Goal: Task Accomplishment & Management: Use online tool/utility

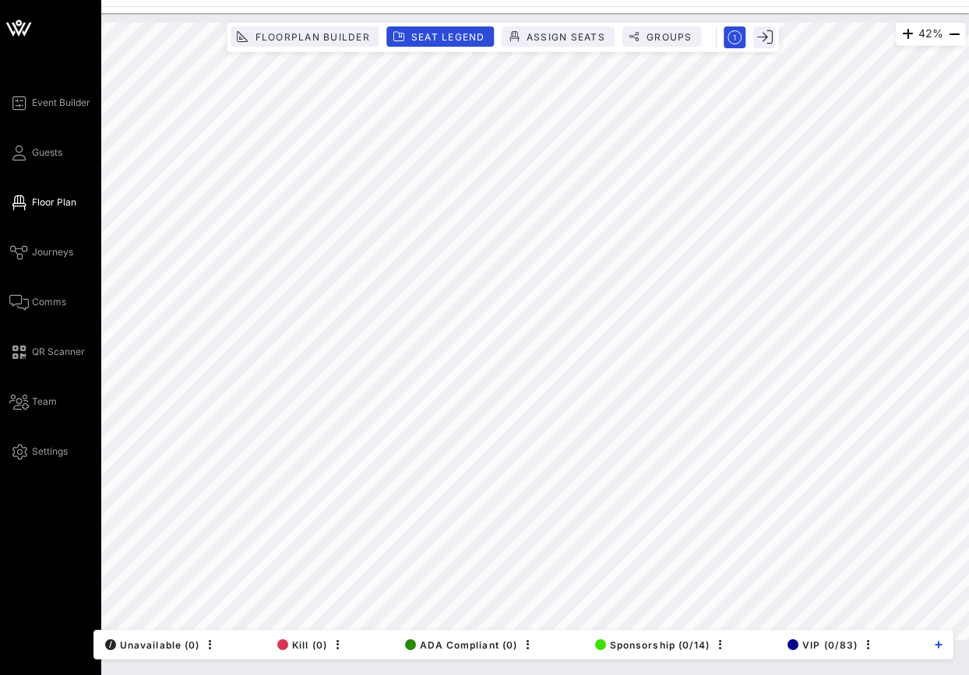
click at [15, 33] on icon at bounding box center [10, 29] width 9 height 13
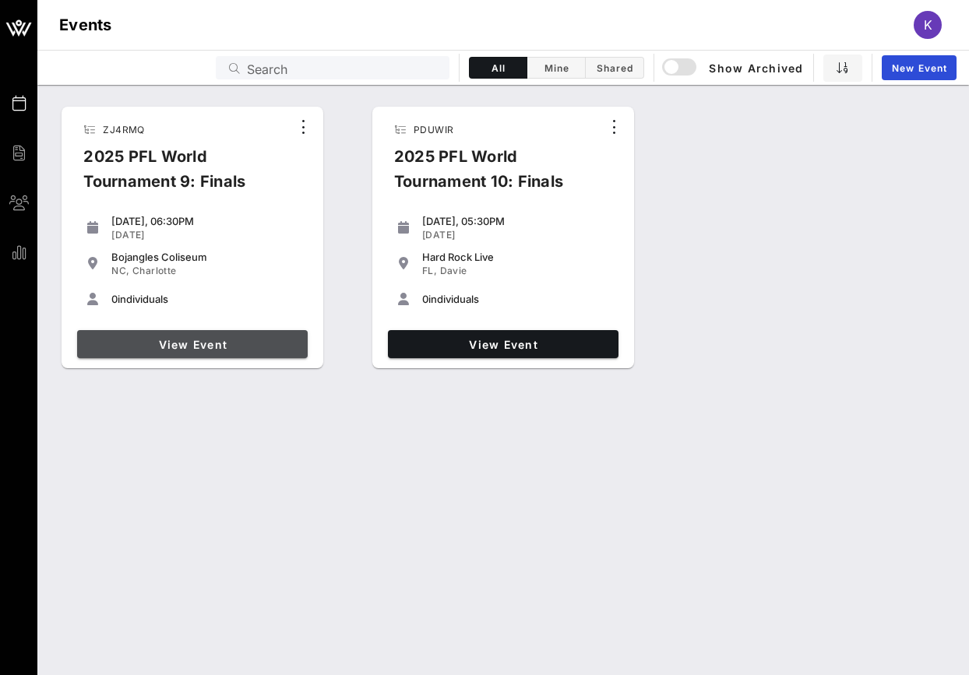
click at [265, 332] on link "View Event" at bounding box center [192, 344] width 230 height 28
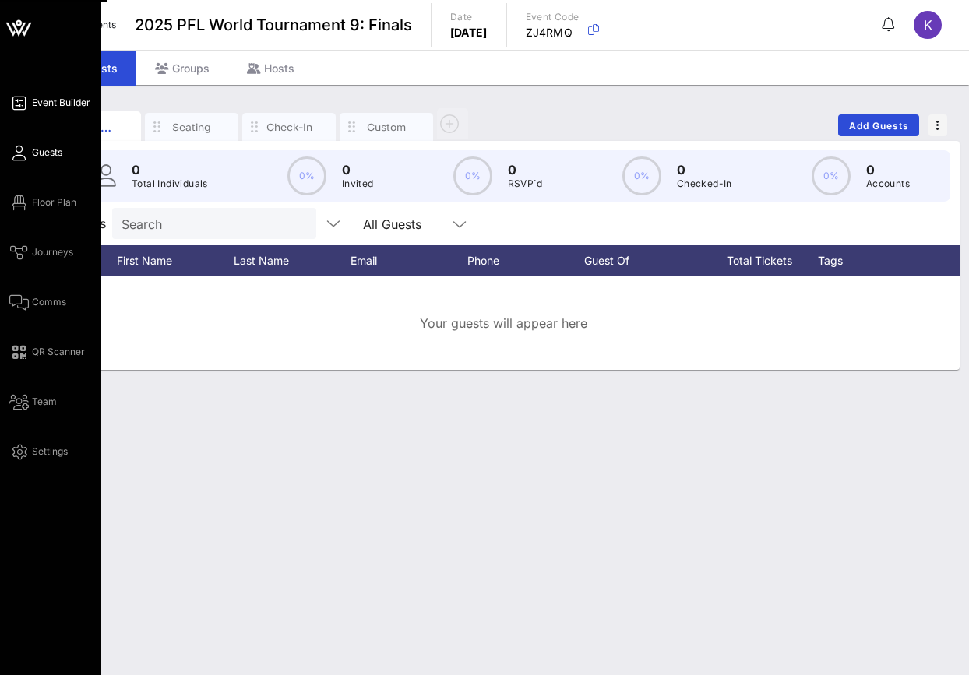
click at [50, 104] on span "Event Builder" at bounding box center [61, 103] width 58 height 14
click at [51, 106] on span "Event Builder" at bounding box center [61, 103] width 58 height 14
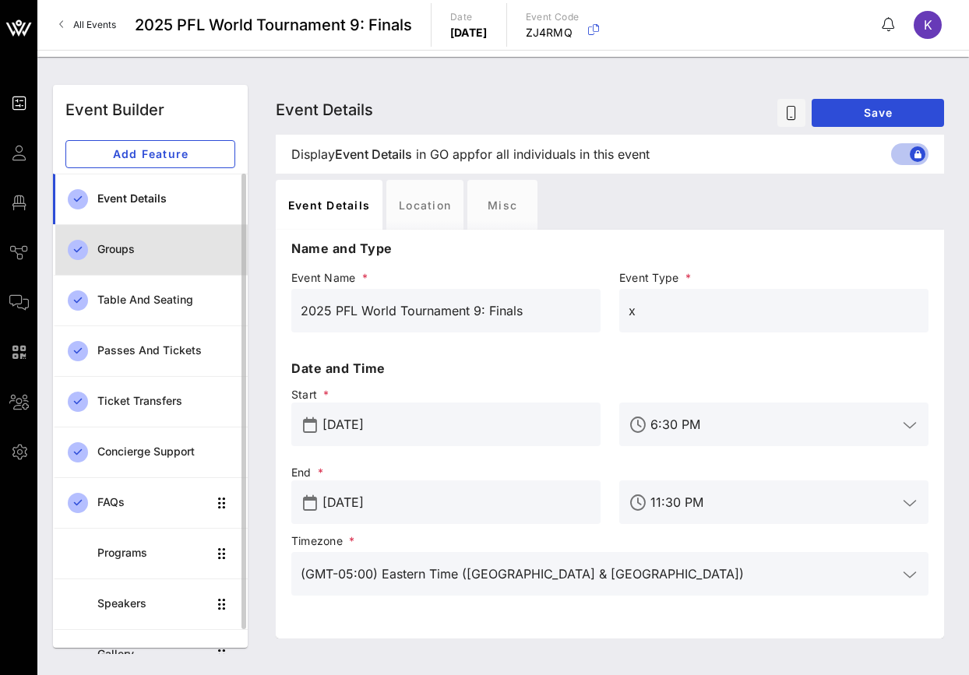
click at [161, 249] on div "Groups" at bounding box center [166, 249] width 138 height 13
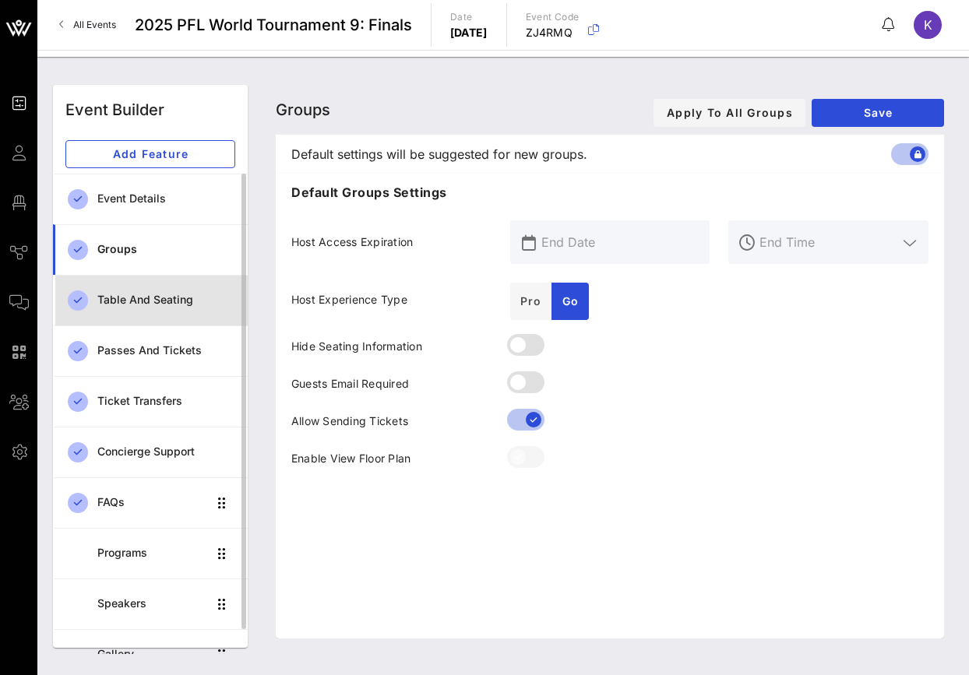
click at [145, 304] on div "Table and Seating" at bounding box center [166, 300] width 138 height 13
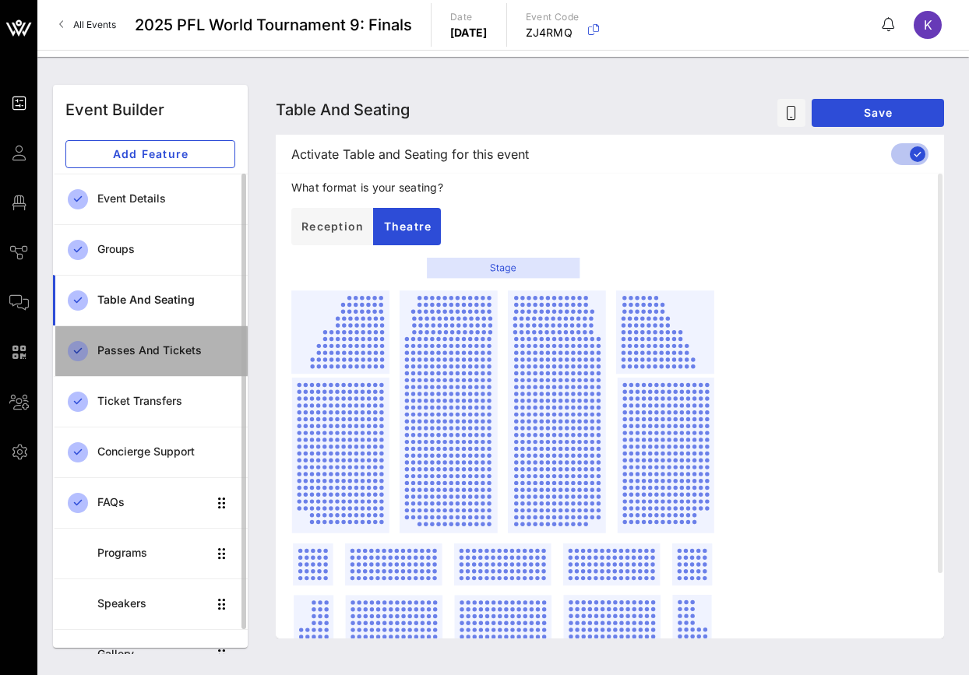
click at [148, 347] on div "Passes and Tickets" at bounding box center [166, 350] width 138 height 13
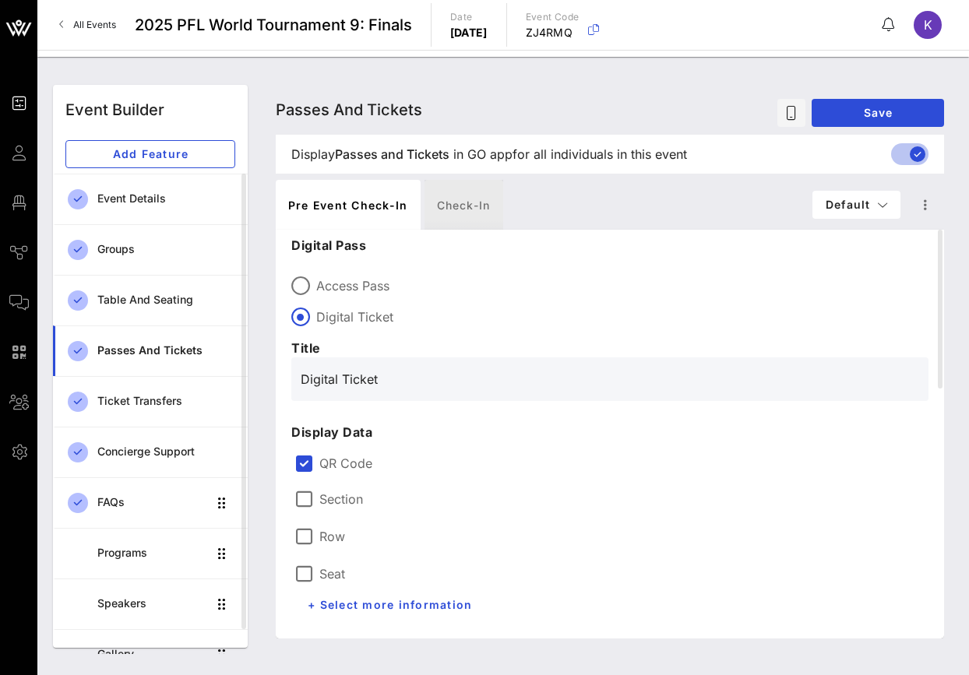
click at [483, 215] on div "Check-in" at bounding box center [463, 205] width 79 height 50
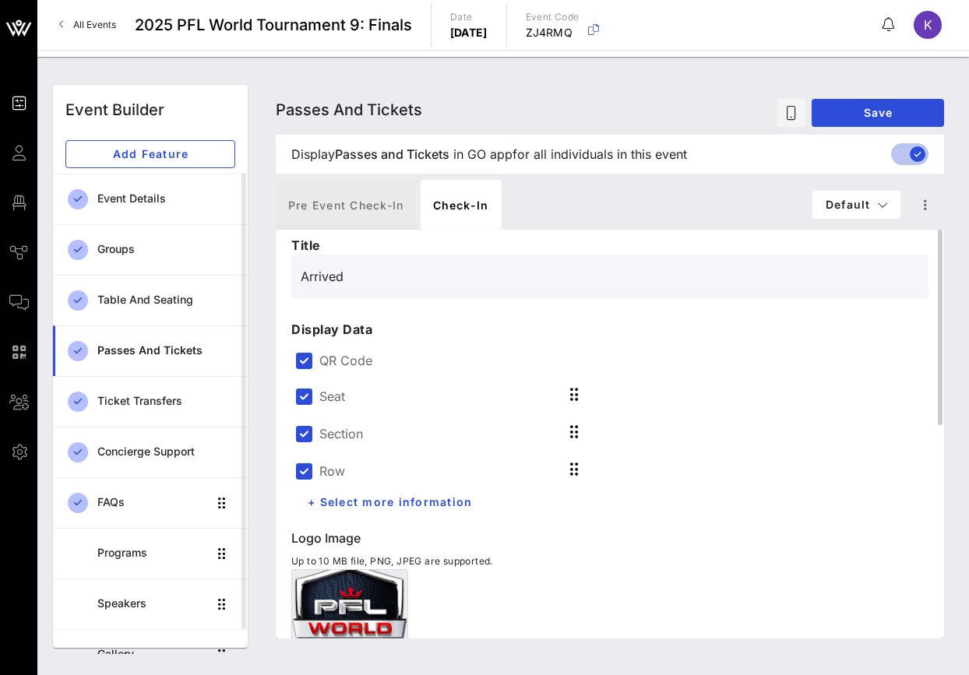
click at [368, 202] on div "Pre Event Check-in" at bounding box center [346, 205] width 141 height 50
type input "Digital Ticket"
type input "#2D23D7"
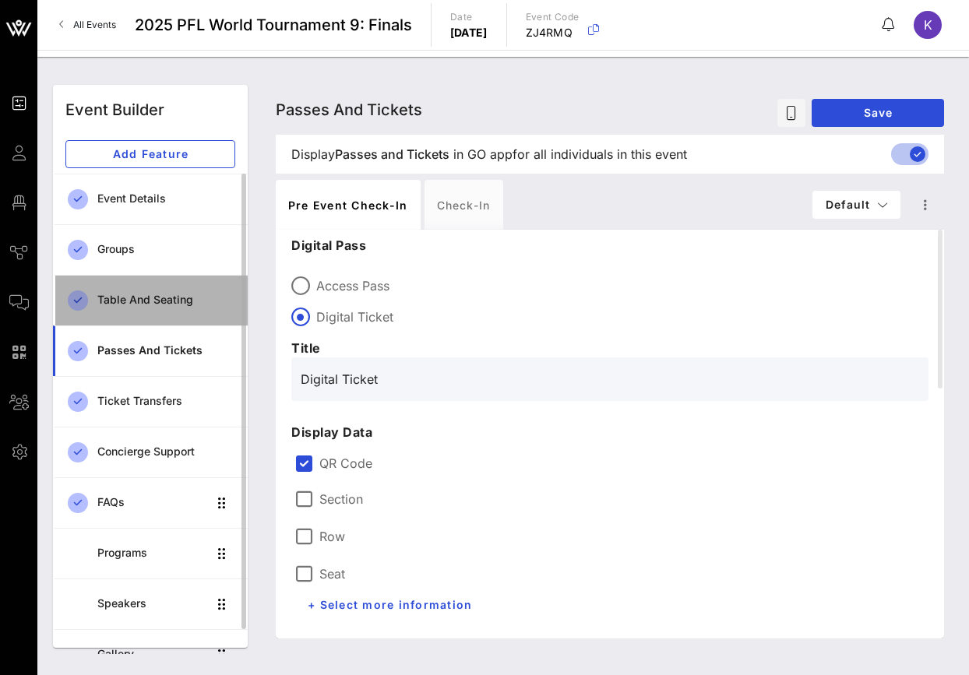
click at [167, 301] on div "Table and Seating" at bounding box center [166, 300] width 138 height 13
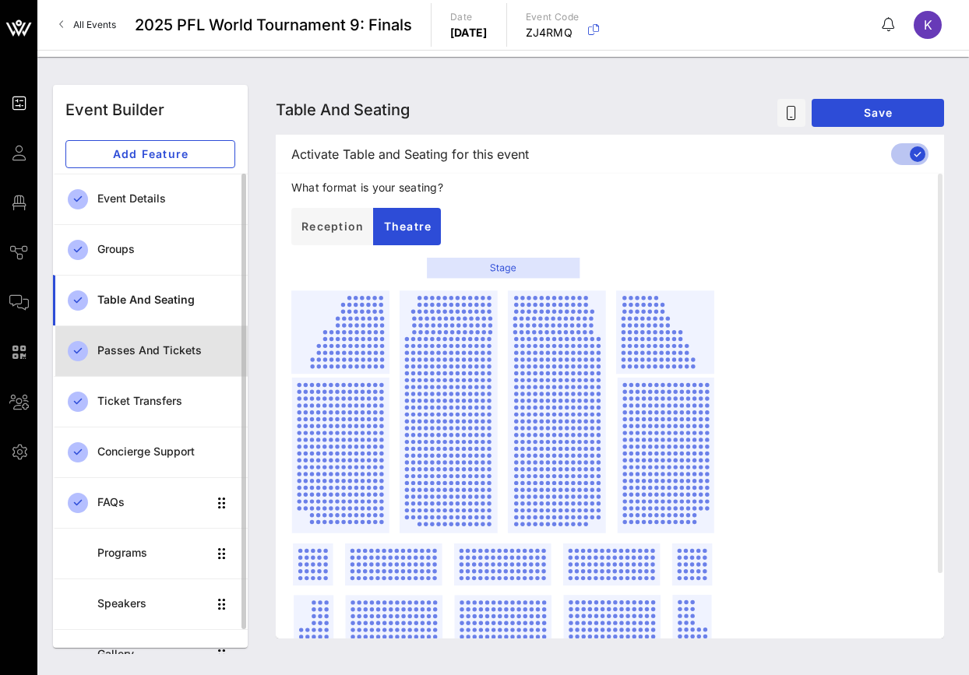
click at [153, 359] on div "Passes and Tickets" at bounding box center [166, 351] width 138 height 32
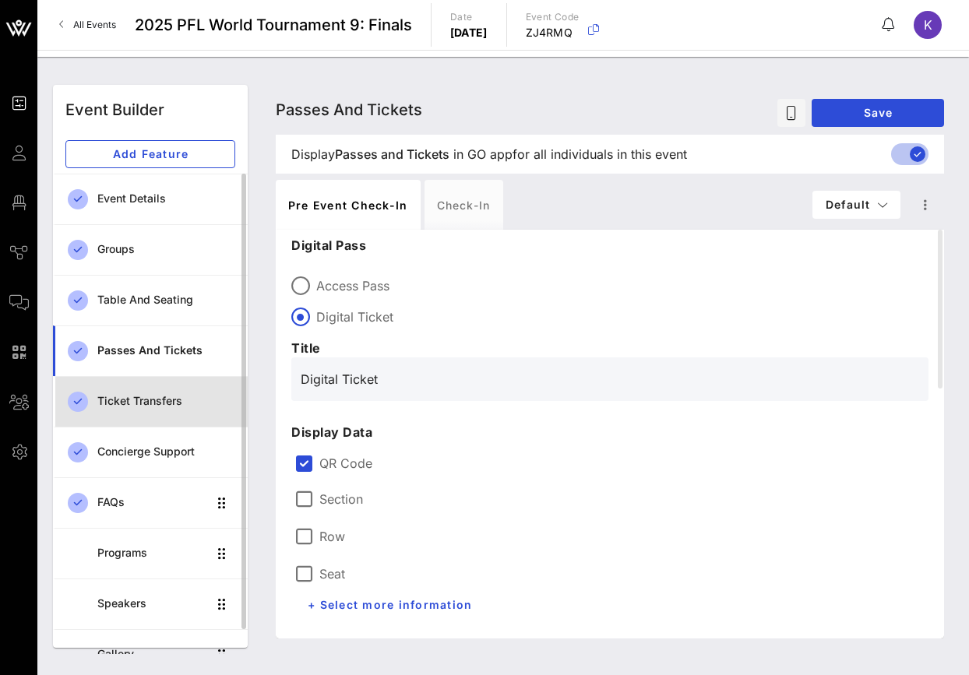
click at [150, 394] on div "Ticket Transfers" at bounding box center [166, 401] width 138 height 32
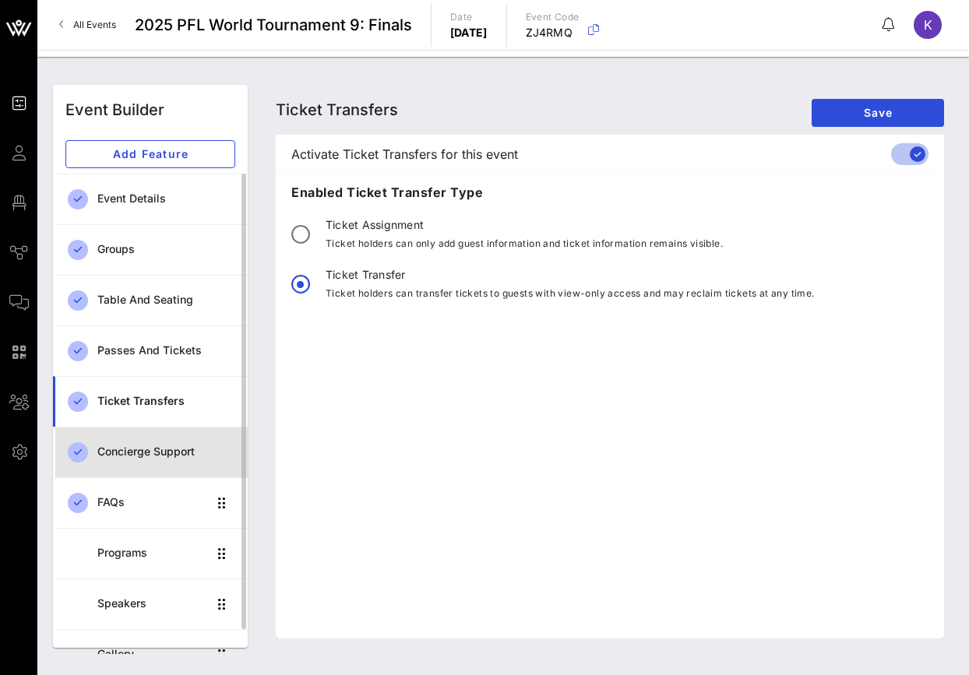
click at [143, 436] on div "Concierge Support" at bounding box center [166, 452] width 138 height 32
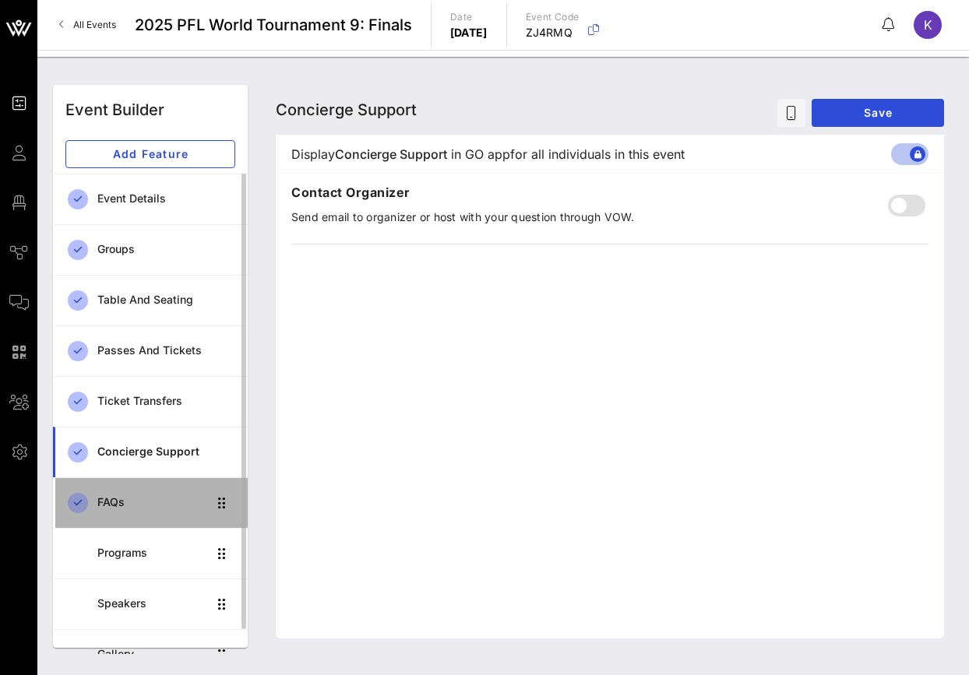
click at [135, 493] on div "FAQs" at bounding box center [152, 503] width 110 height 32
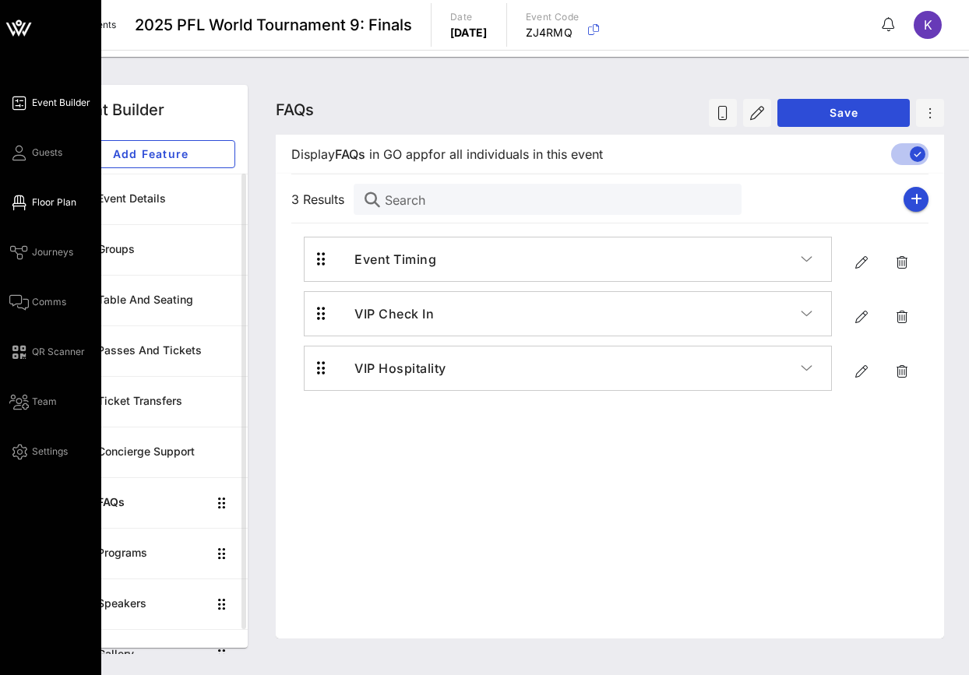
click at [41, 194] on link "Floor Plan" at bounding box center [42, 202] width 67 height 19
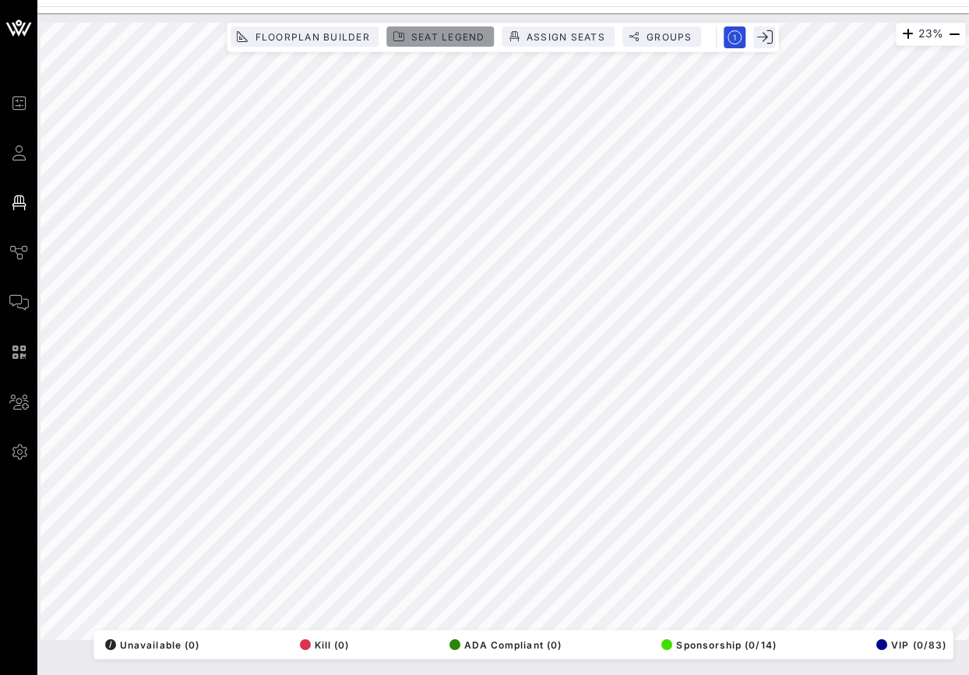
click at [462, 40] on span "Seat Legend" at bounding box center [447, 37] width 75 height 12
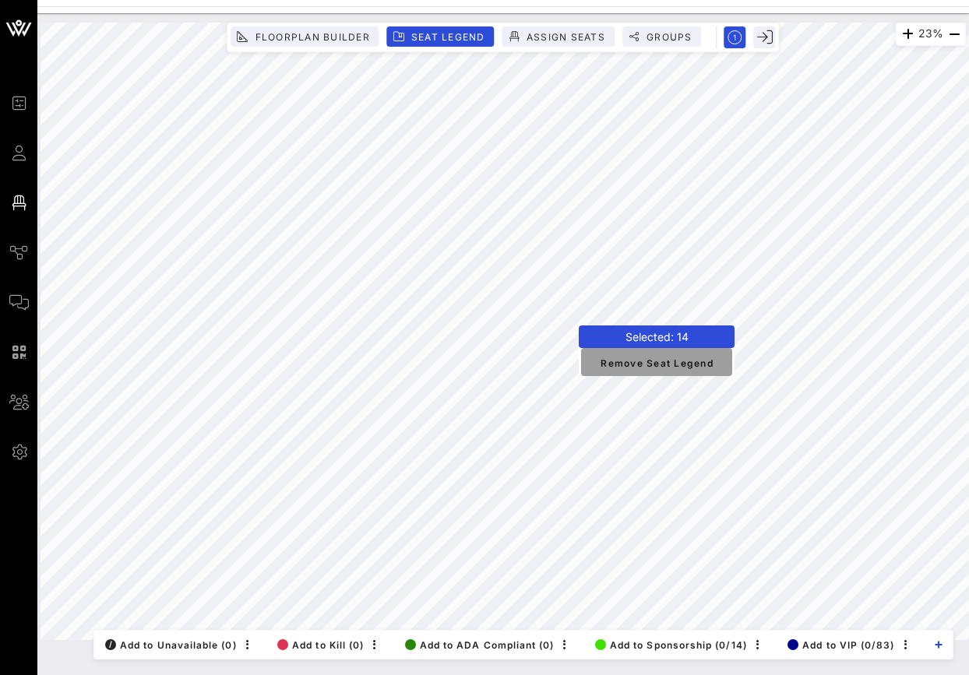
click at [648, 369] on span "Remove Seat Legend" at bounding box center [656, 362] width 126 height 14
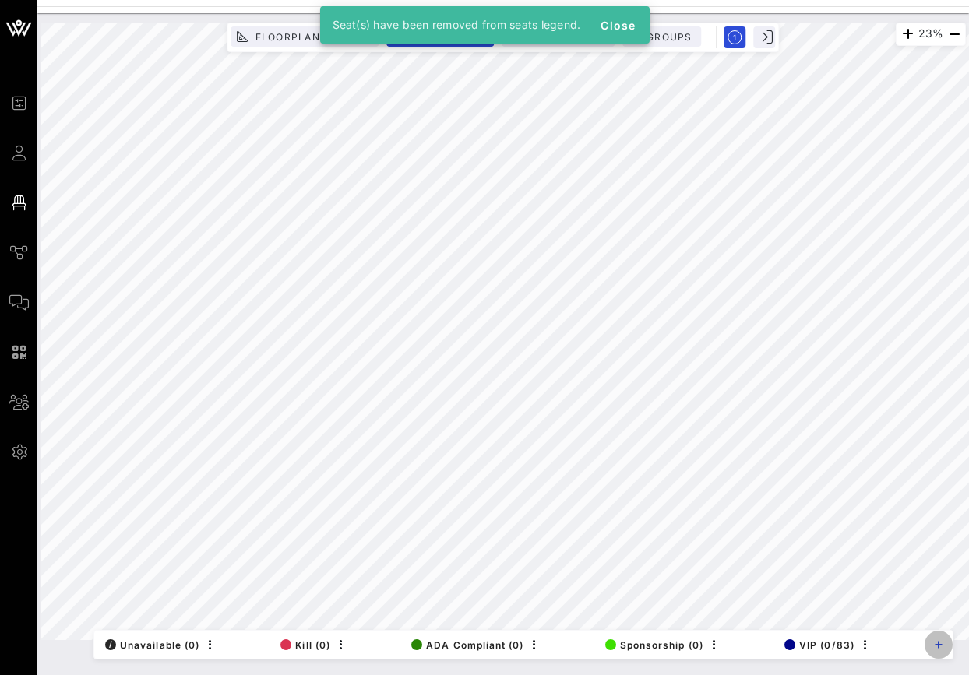
click at [933, 648] on span "button" at bounding box center [938, 645] width 28 height 8
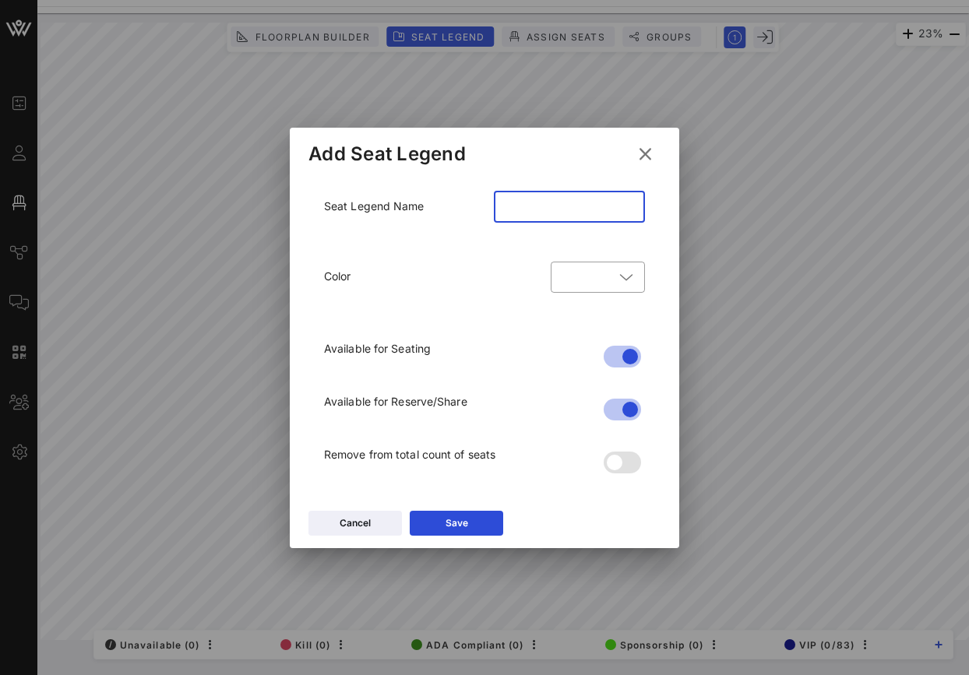
click at [552, 204] on input "text" at bounding box center [569, 207] width 132 height 25
type input "J"
click at [506, 207] on input "old VIP" at bounding box center [569, 207] width 132 height 25
click at [569, 209] on input "sold VIP" at bounding box center [569, 207] width 132 height 25
click at [508, 209] on input "sold VIP" at bounding box center [569, 207] width 132 height 25
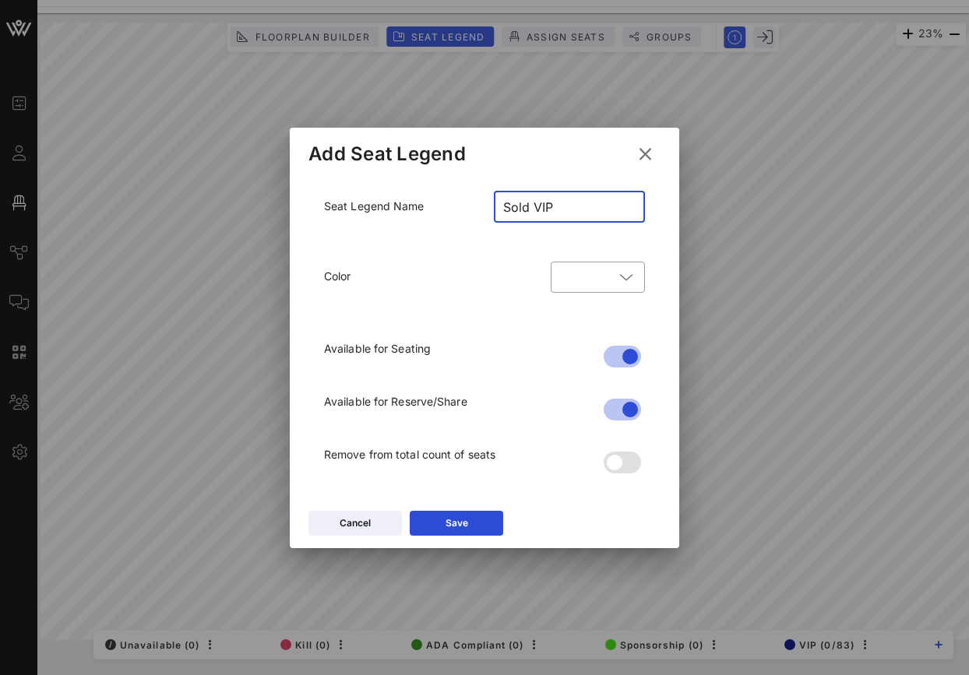
click at [578, 199] on input "Sold VIP" at bounding box center [569, 207] width 132 height 25
type input "Sold VIP through Jamie"
click at [468, 521] on button "Save" at bounding box center [456, 523] width 93 height 25
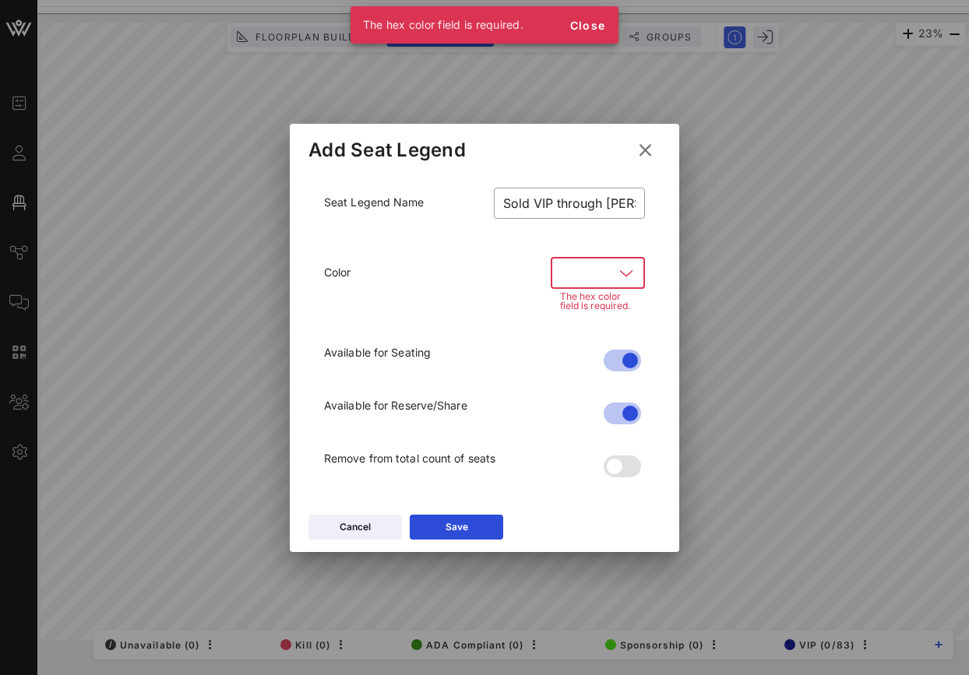
click at [602, 285] on div at bounding box center [598, 273] width 76 height 31
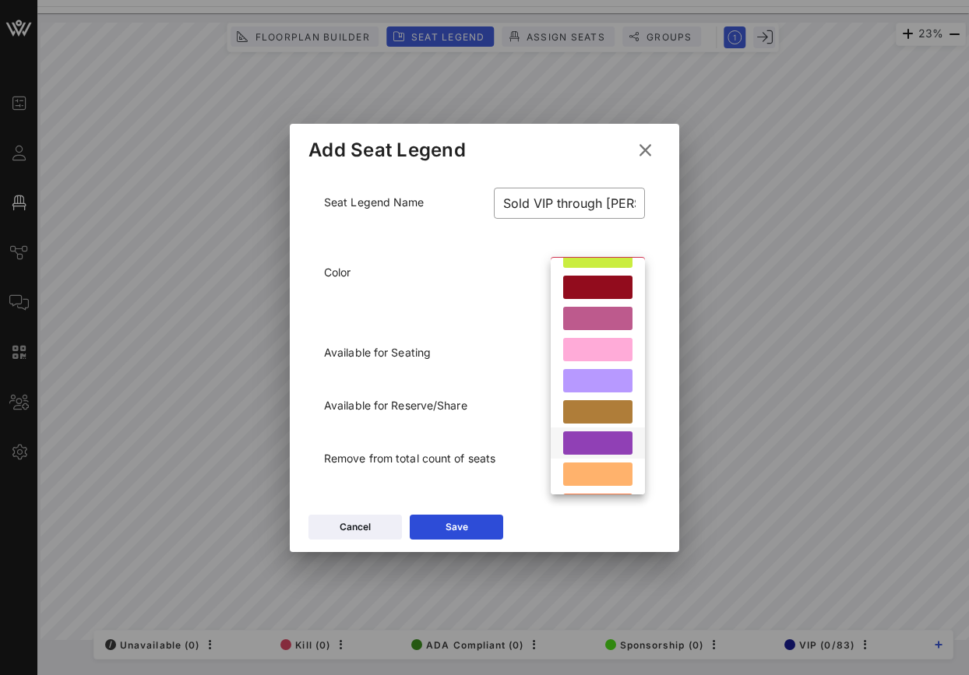
scroll to position [430, 0]
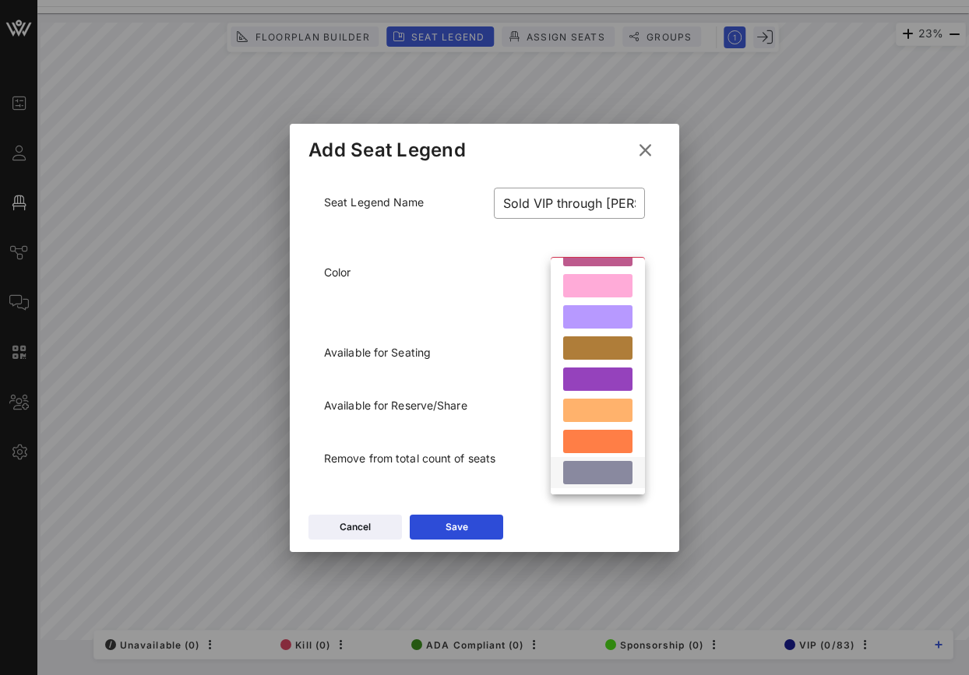
click at [605, 474] on div at bounding box center [597, 472] width 69 height 23
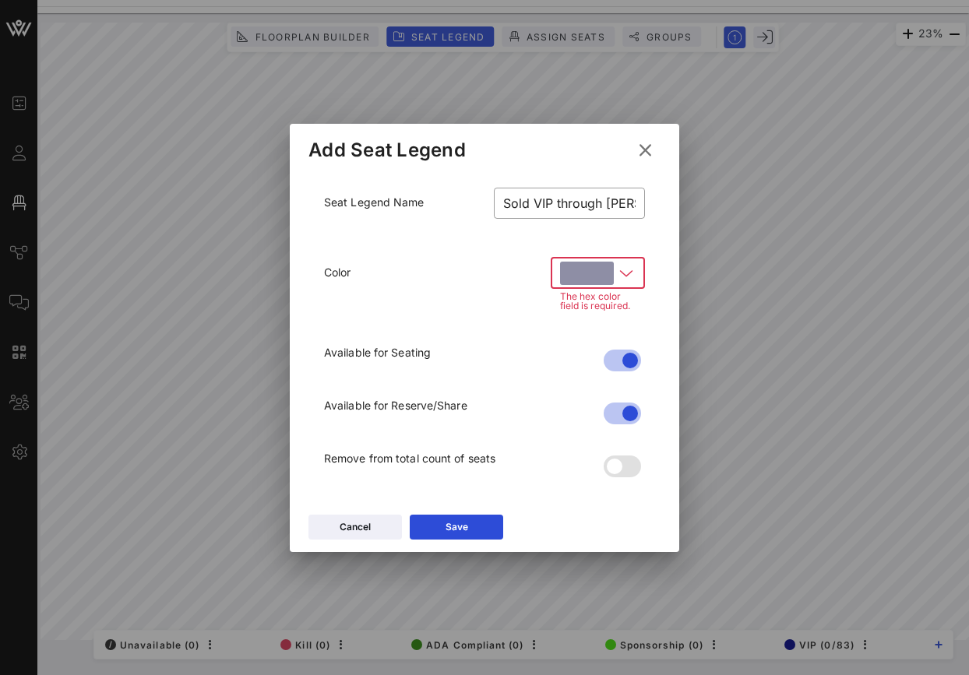
click at [603, 266] on div at bounding box center [587, 273] width 54 height 23
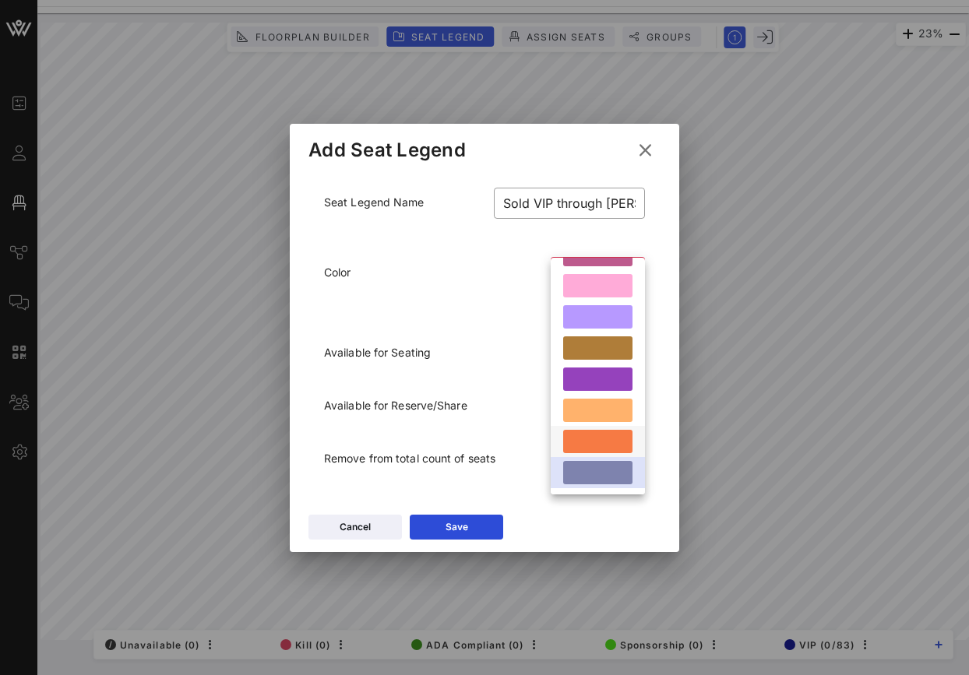
click at [593, 439] on div at bounding box center [597, 441] width 69 height 23
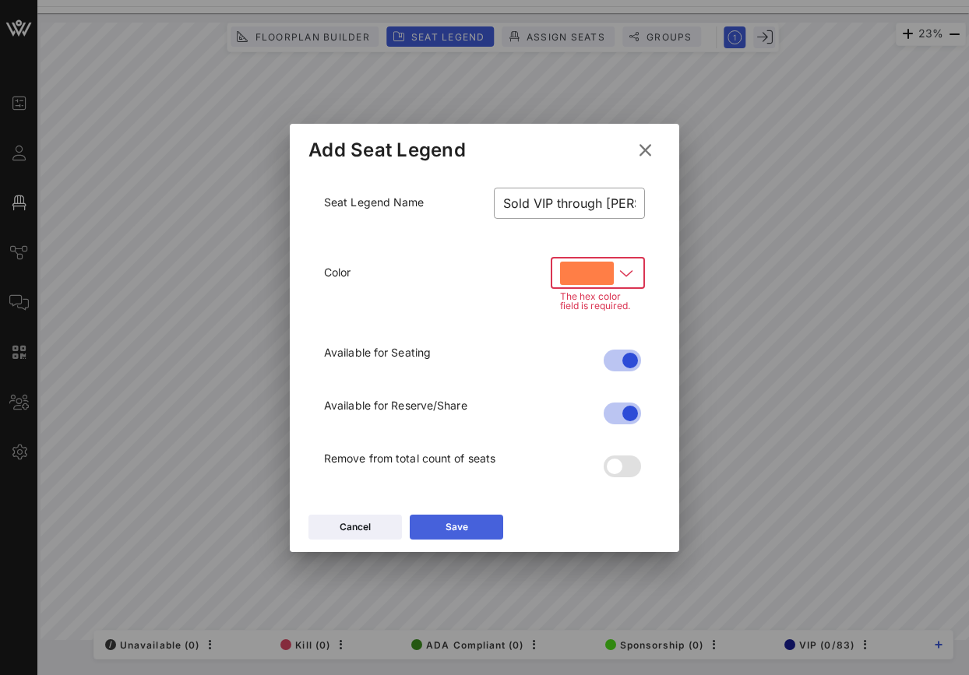
click at [450, 539] on button "Save" at bounding box center [456, 527] width 93 height 25
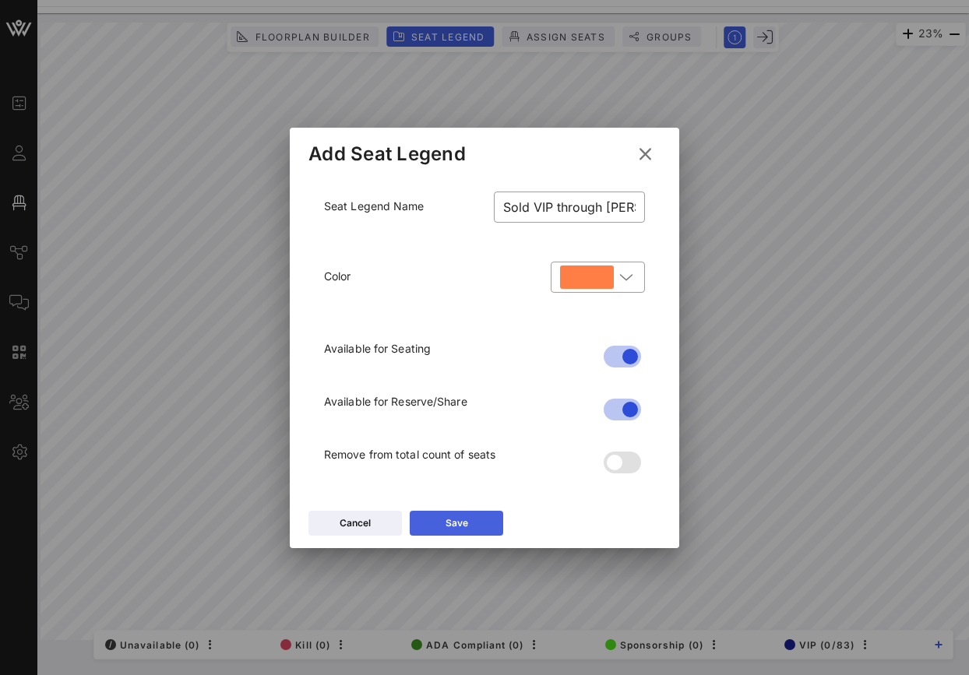
click at [441, 525] on button "Save" at bounding box center [456, 523] width 93 height 25
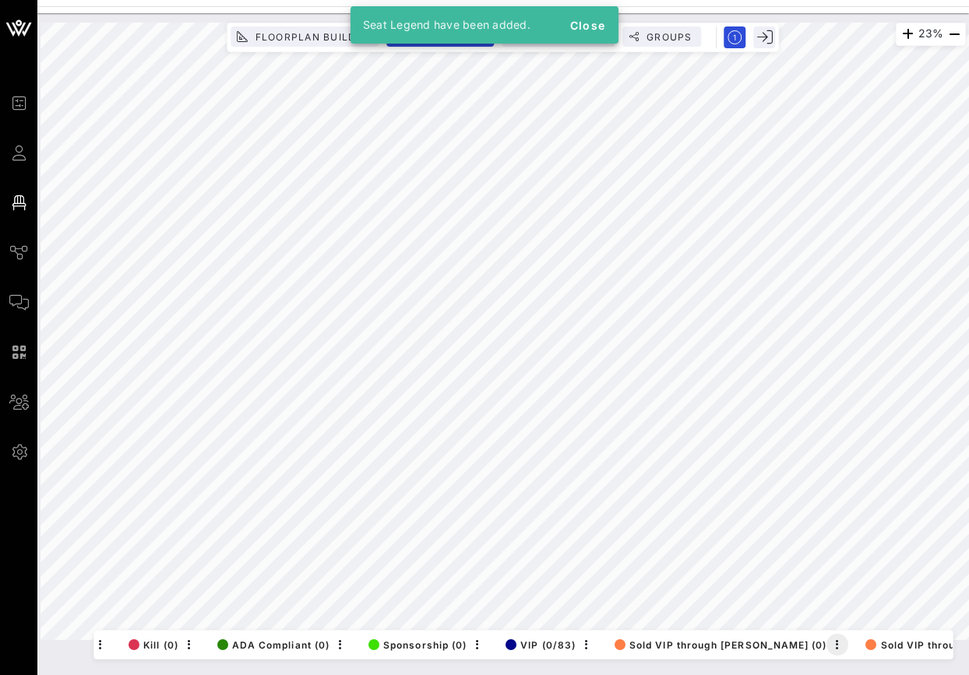
scroll to position [0, 185]
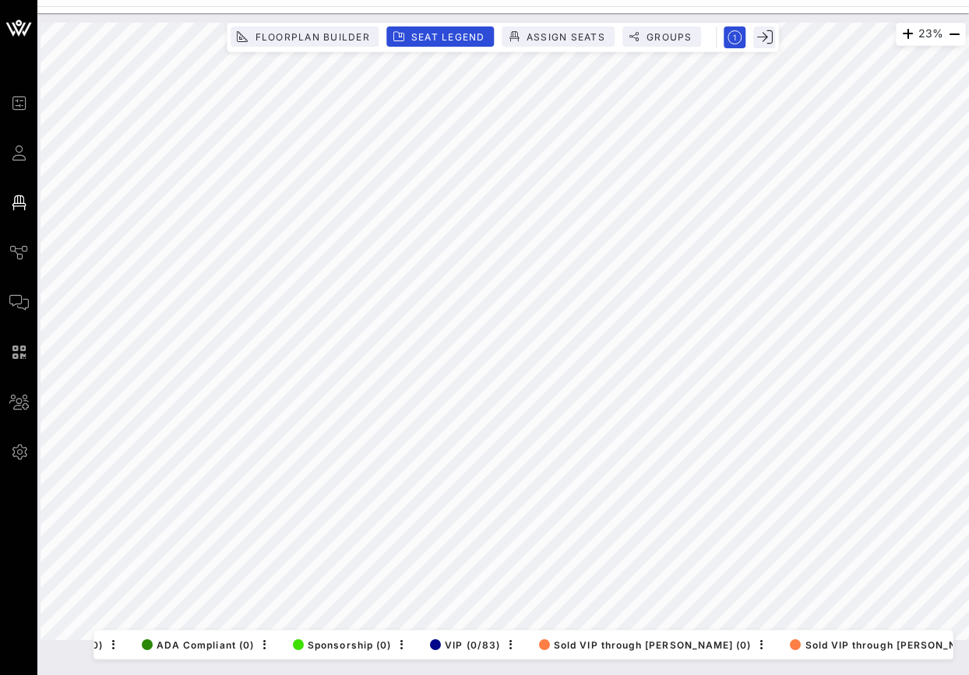
click at [931, 645] on div "Delete" at bounding box center [927, 650] width 31 height 12
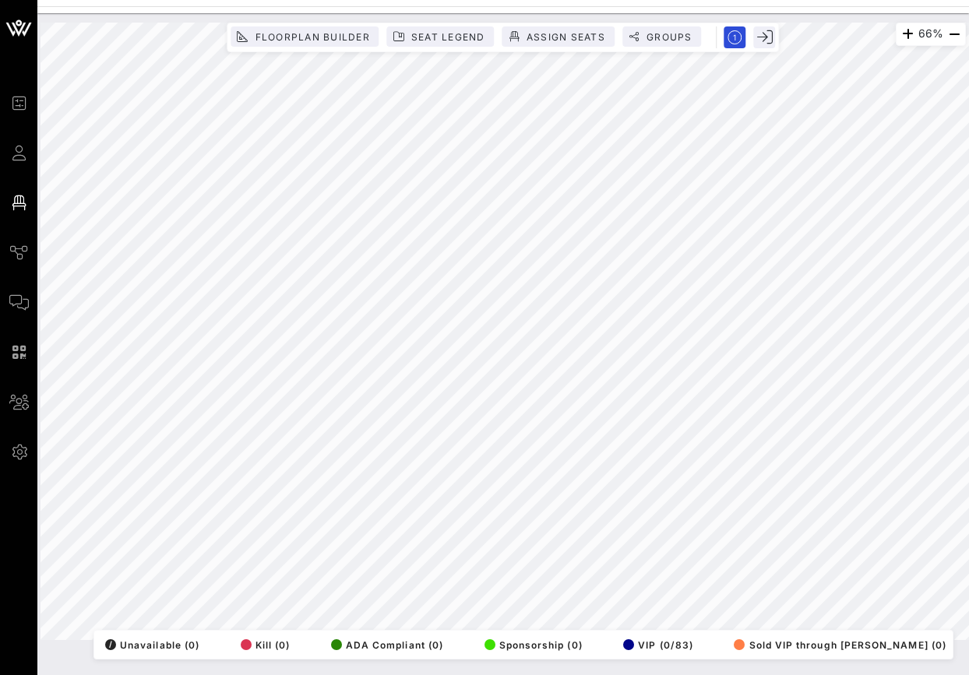
click at [450, 47] on div "Floorplan Builder Seat Legend Assign Seats Groups" at bounding box center [502, 37] width 544 height 22
click at [450, 34] on span "Seat Legend" at bounding box center [447, 37] width 75 height 12
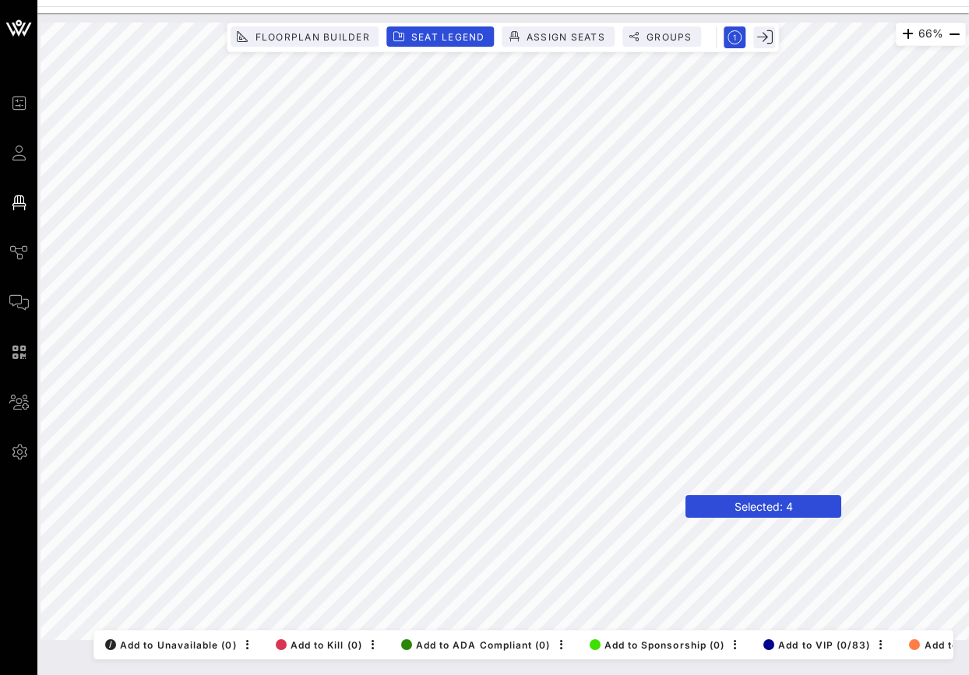
click at [519, 666] on div "66% Floorplan Builder Seat Legend Assign Seats Groups Exit All Reserved Shared …" at bounding box center [502, 344] width 931 height 662
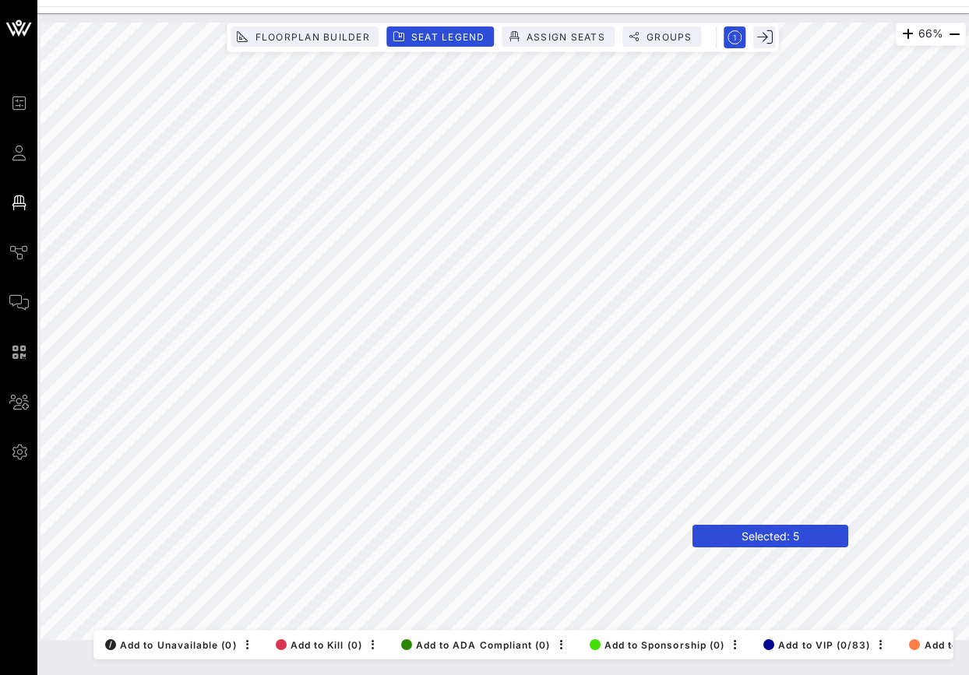
click at [692, 537] on header "Selected: 5" at bounding box center [770, 536] width 156 height 23
click at [692, 526] on header "Selected: 5" at bounding box center [770, 536] width 156 height 23
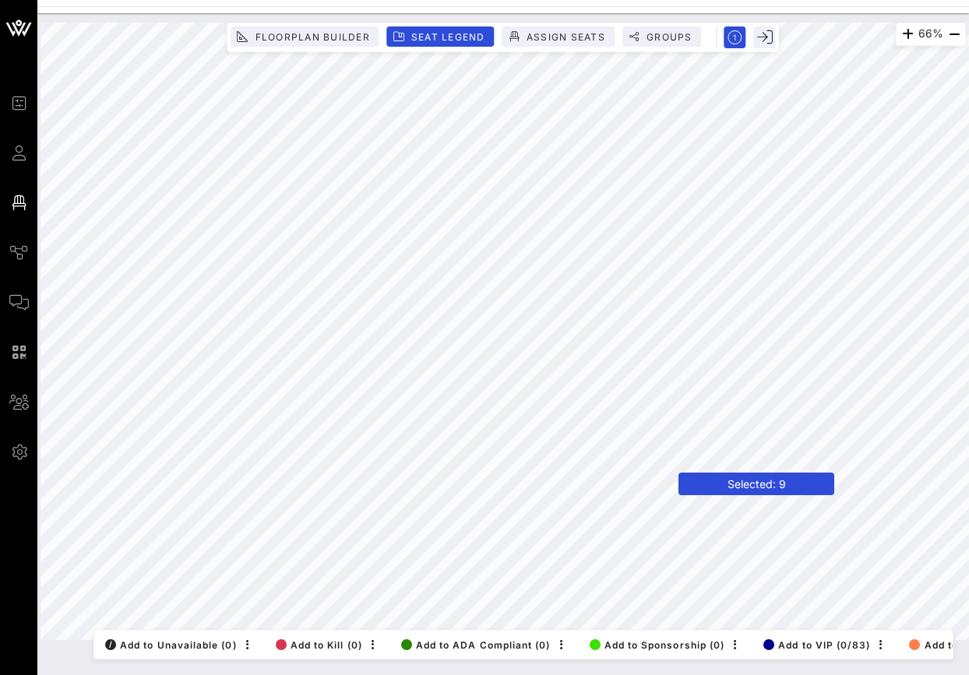
click at [678, 487] on header "Selected: 9" at bounding box center [756, 484] width 156 height 23
click at [656, 475] on header "Selected: 13" at bounding box center [734, 473] width 156 height 23
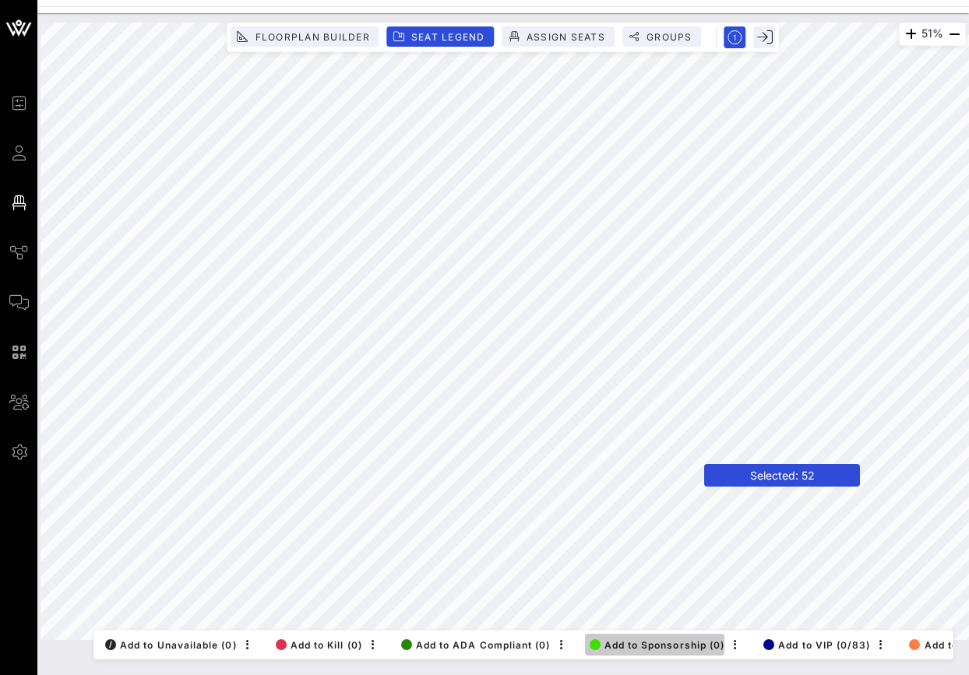
click at [698, 647] on span "Add to Sponsorship (0)" at bounding box center [656, 645] width 135 height 12
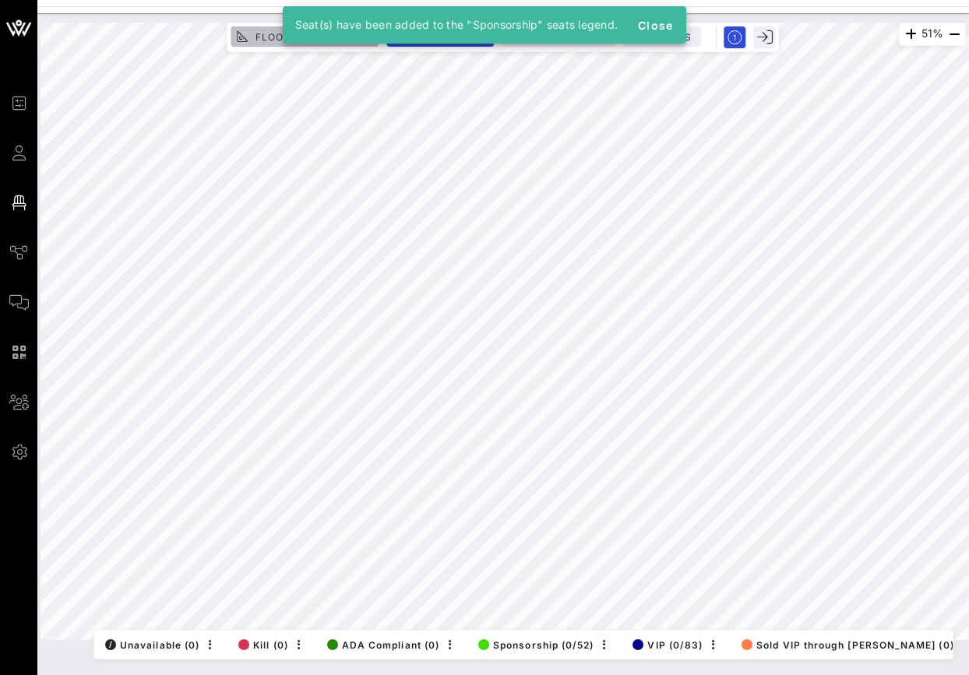
click at [254, 42] on button "Floorplan Builder" at bounding box center [304, 36] width 148 height 20
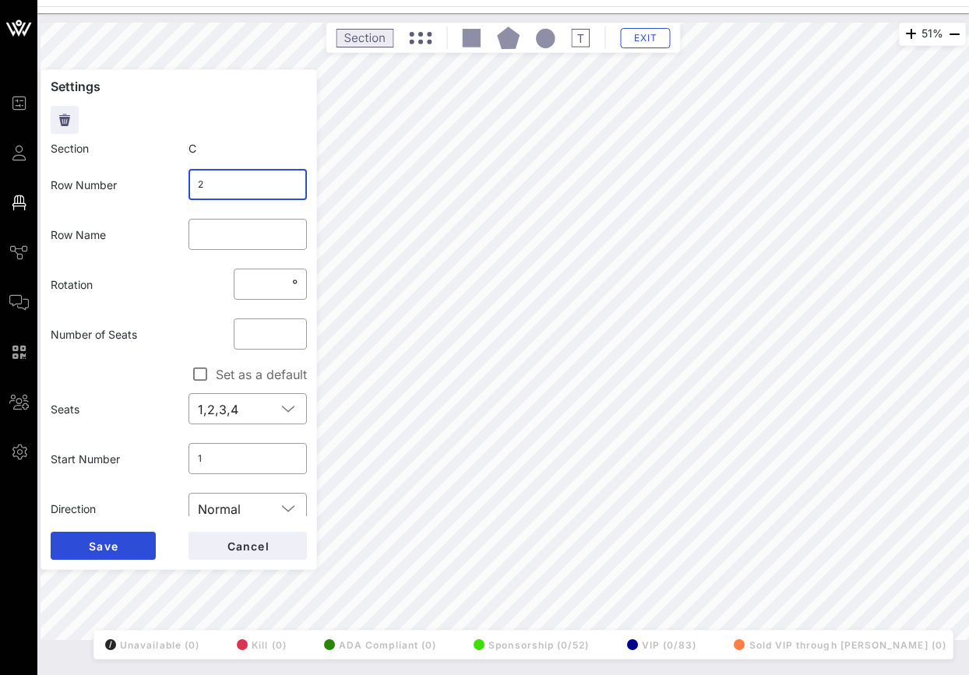
drag, startPoint x: 219, startPoint y: 181, endPoint x: 190, endPoint y: 181, distance: 28.8
click at [190, 181] on div "​ 2" at bounding box center [247, 184] width 119 height 31
type input "E"
click at [128, 548] on button "Save" at bounding box center [103, 546] width 105 height 28
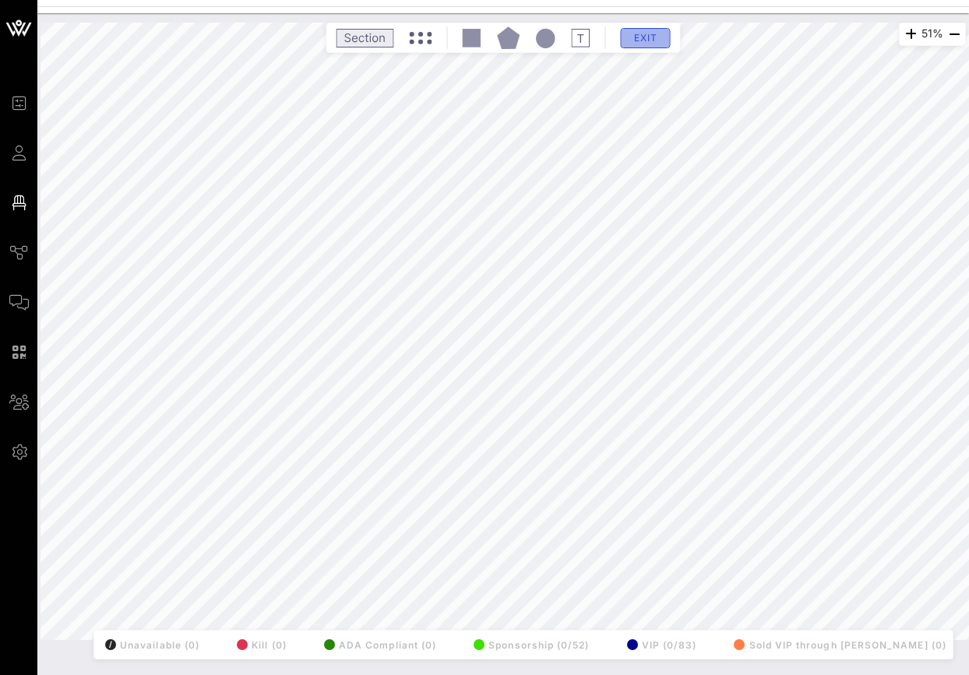
click at [659, 33] on span "Exit" at bounding box center [646, 38] width 30 height 12
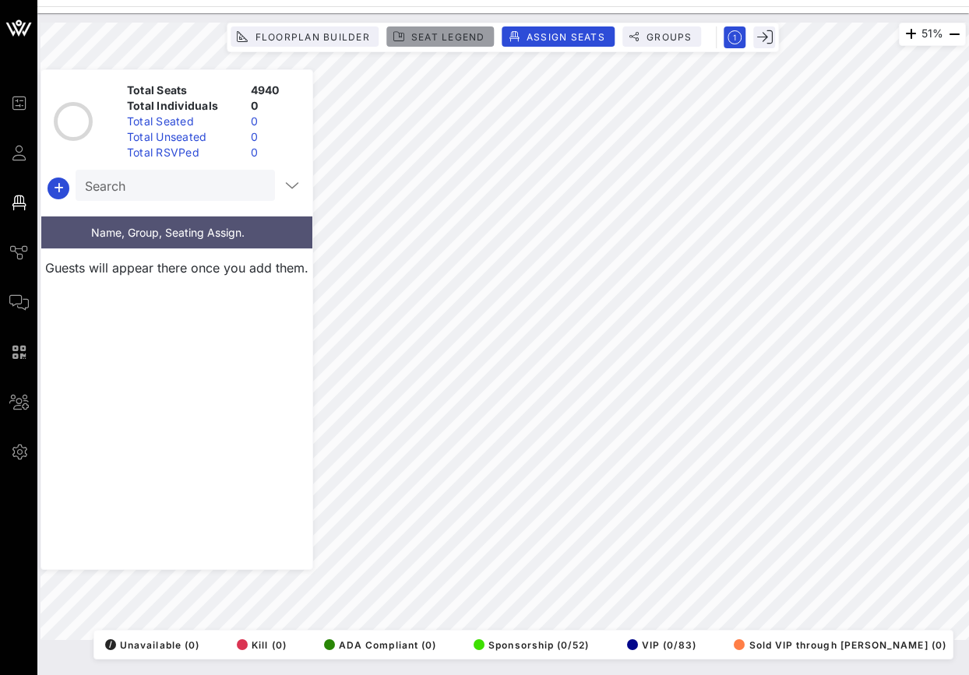
click at [459, 35] on span "Seat Legend" at bounding box center [447, 37] width 75 height 12
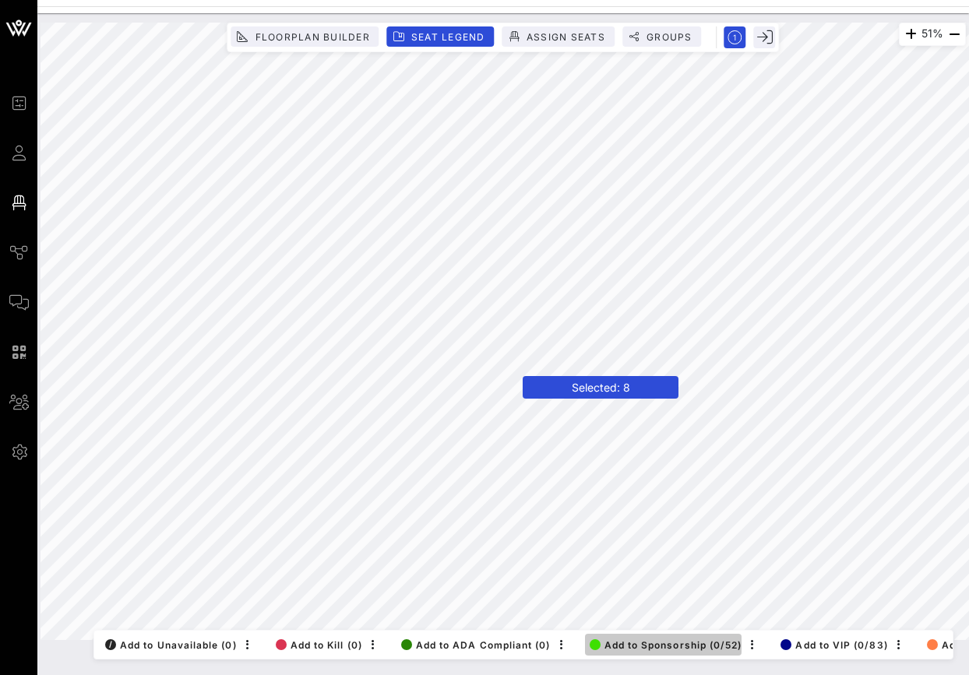
click at [677, 642] on span "Add to Sponsorship (0/52)" at bounding box center [665, 645] width 153 height 12
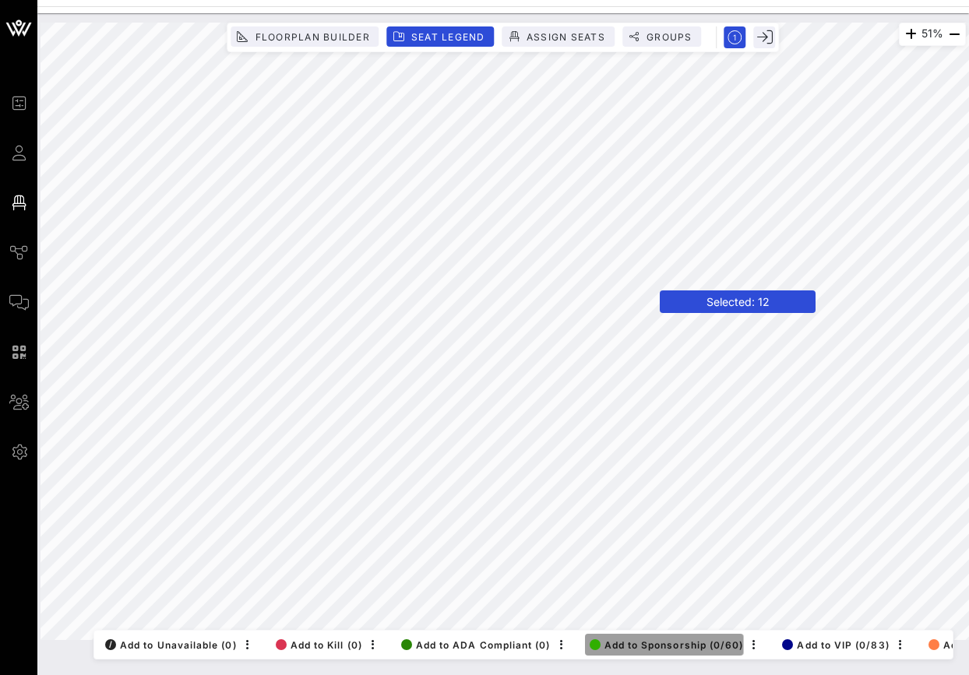
click at [662, 642] on span "Add to Sponsorship (0/60)" at bounding box center [666, 645] width 154 height 12
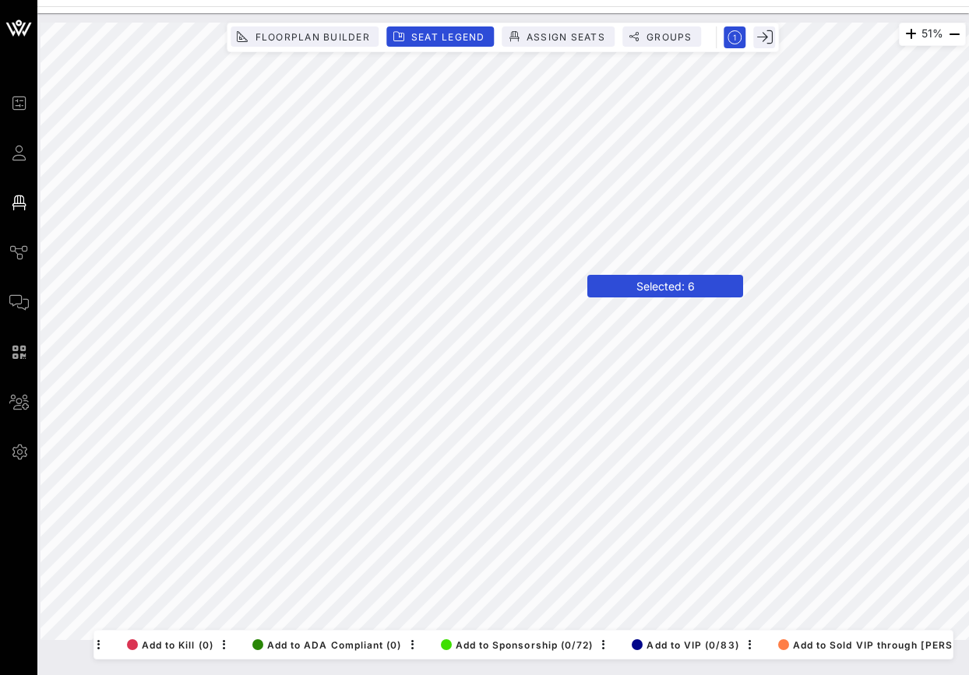
scroll to position [0, 234]
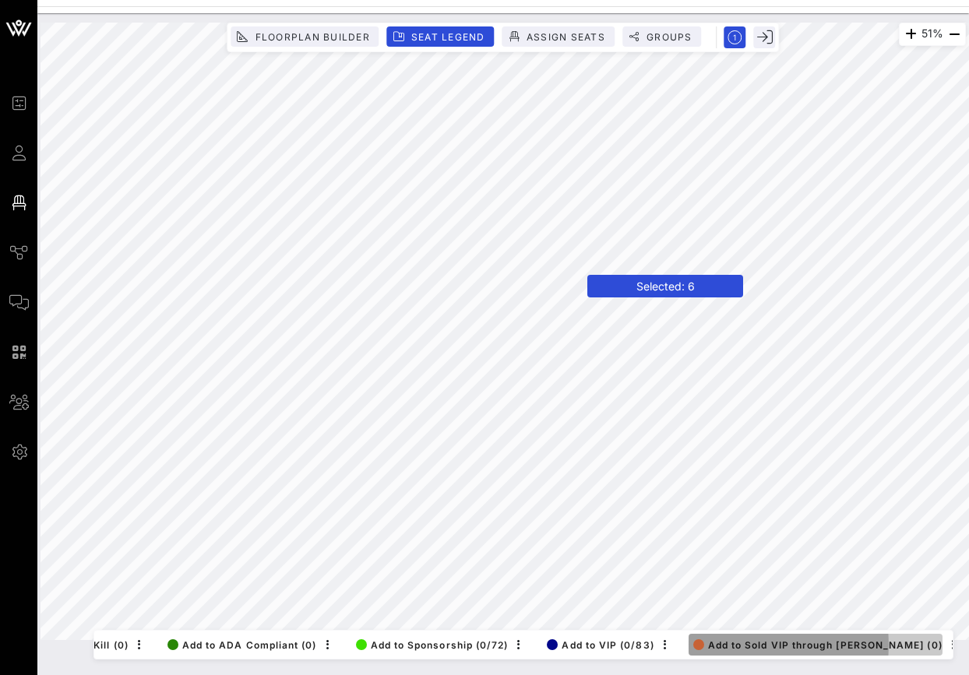
click at [814, 641] on span "Add to Sold VIP through Jamie (0)" at bounding box center [817, 645] width 249 height 12
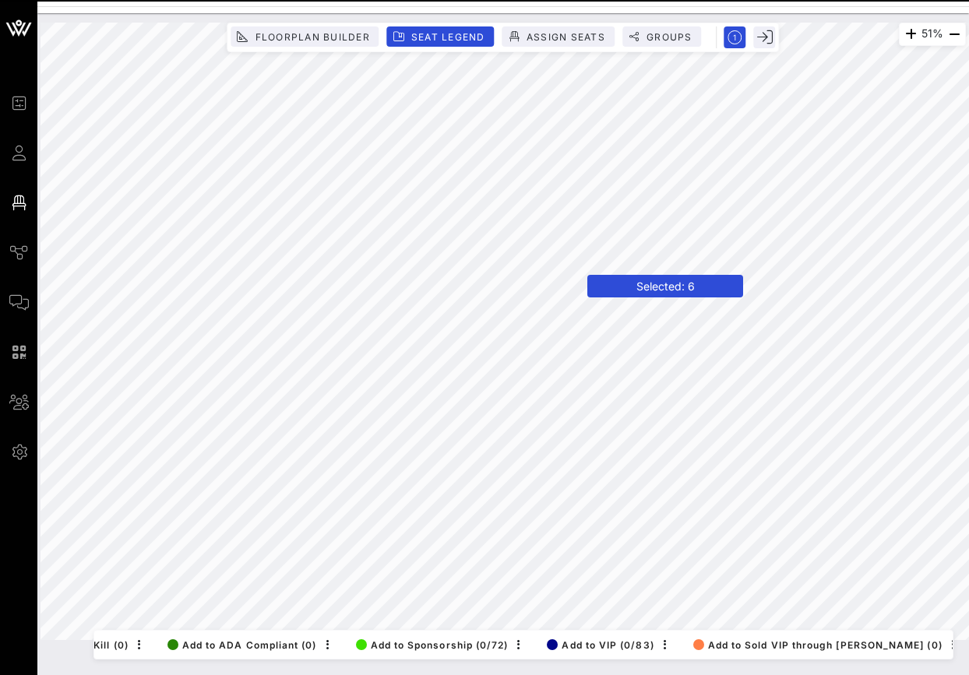
scroll to position [0, 18]
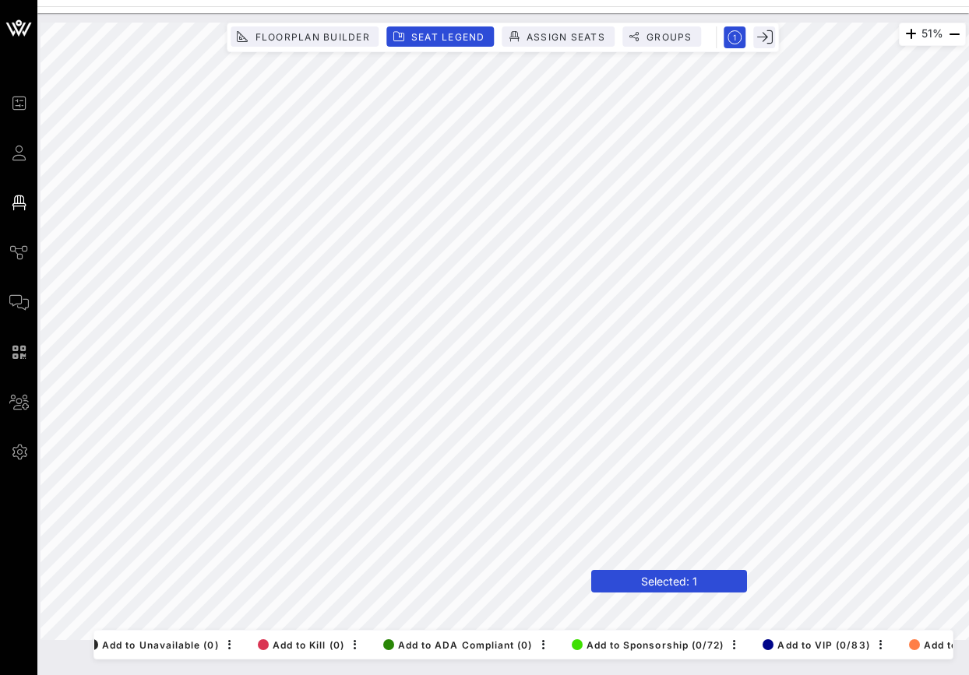
click at [592, 589] on header "Selected: 1" at bounding box center [669, 581] width 156 height 23
click at [592, 583] on header "Selected: 2" at bounding box center [669, 573] width 156 height 23
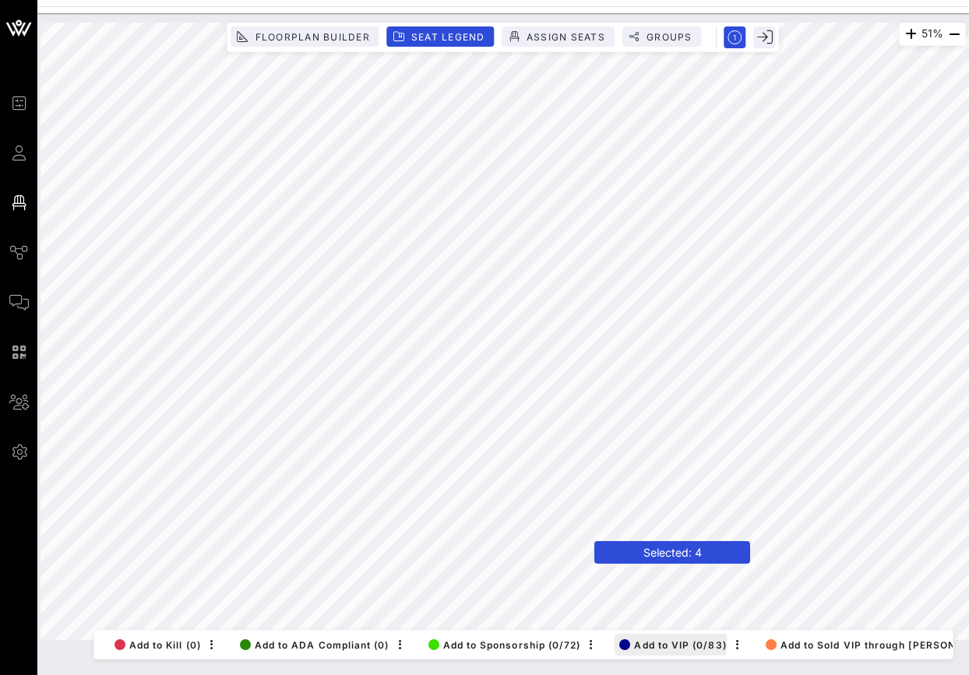
scroll to position [0, 244]
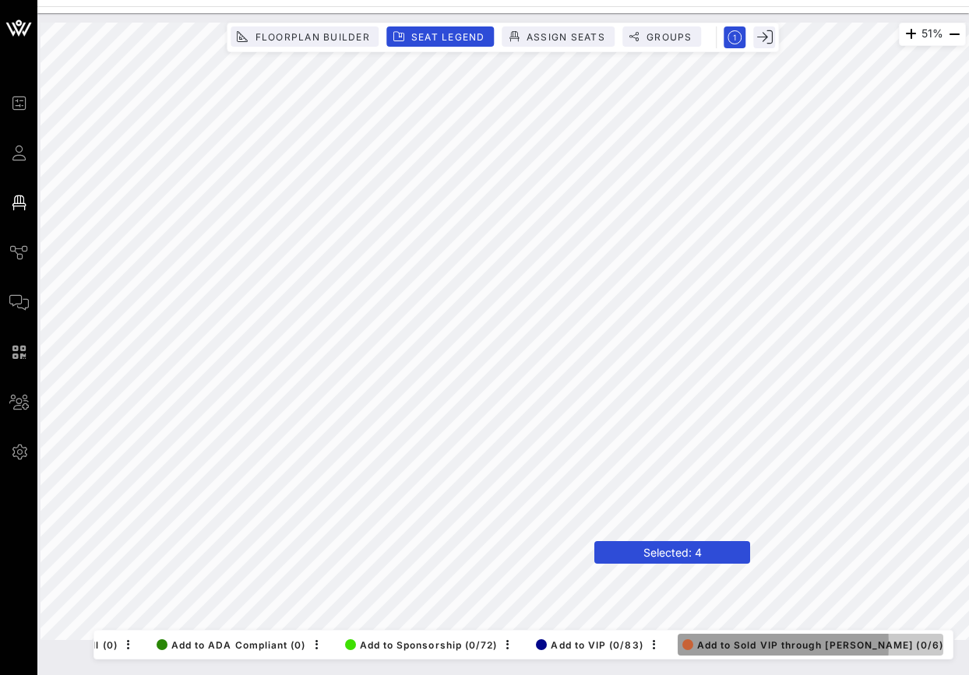
click at [823, 644] on span "Add to Sold VIP through Jamie (0/6)" at bounding box center [812, 645] width 261 height 12
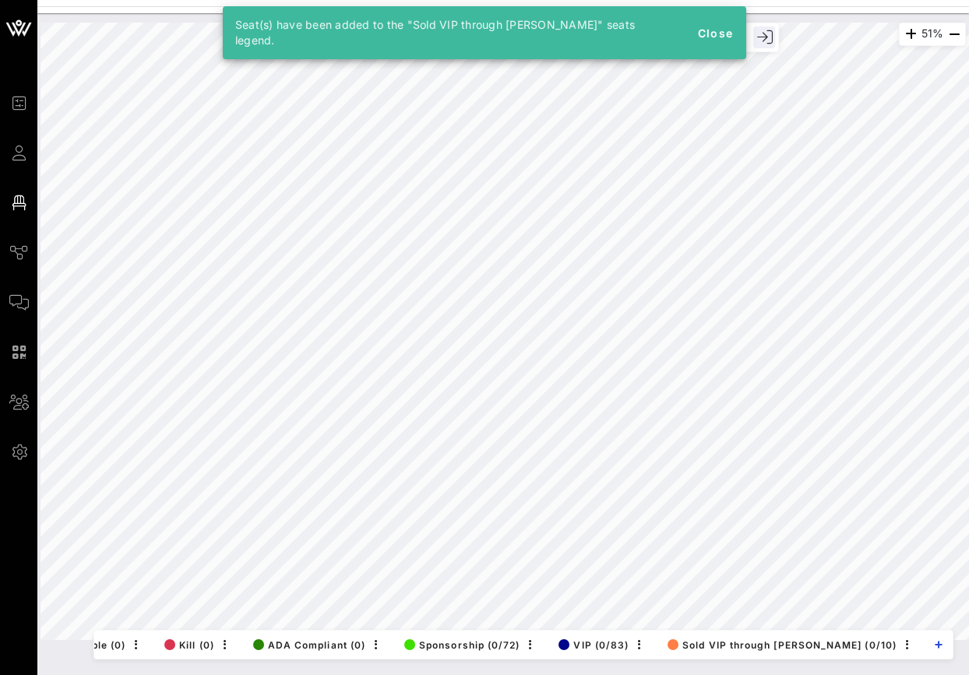
scroll to position [0, 23]
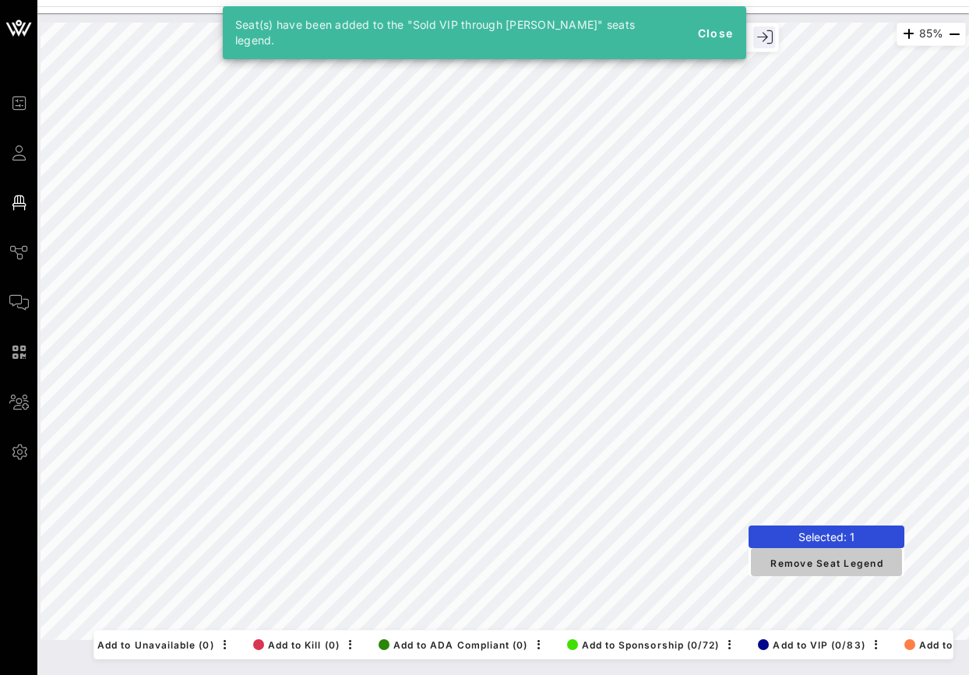
click at [841, 567] on span "Remove Seat Legend" at bounding box center [826, 562] width 126 height 14
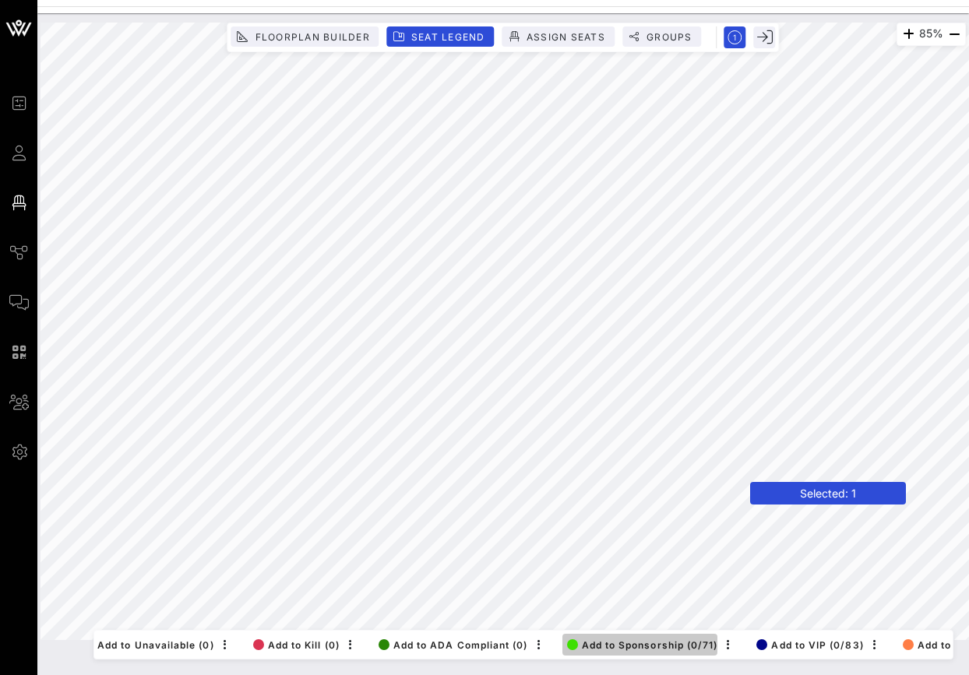
click at [662, 643] on span "Add to Sponsorship (0/71)" at bounding box center [642, 645] width 151 height 12
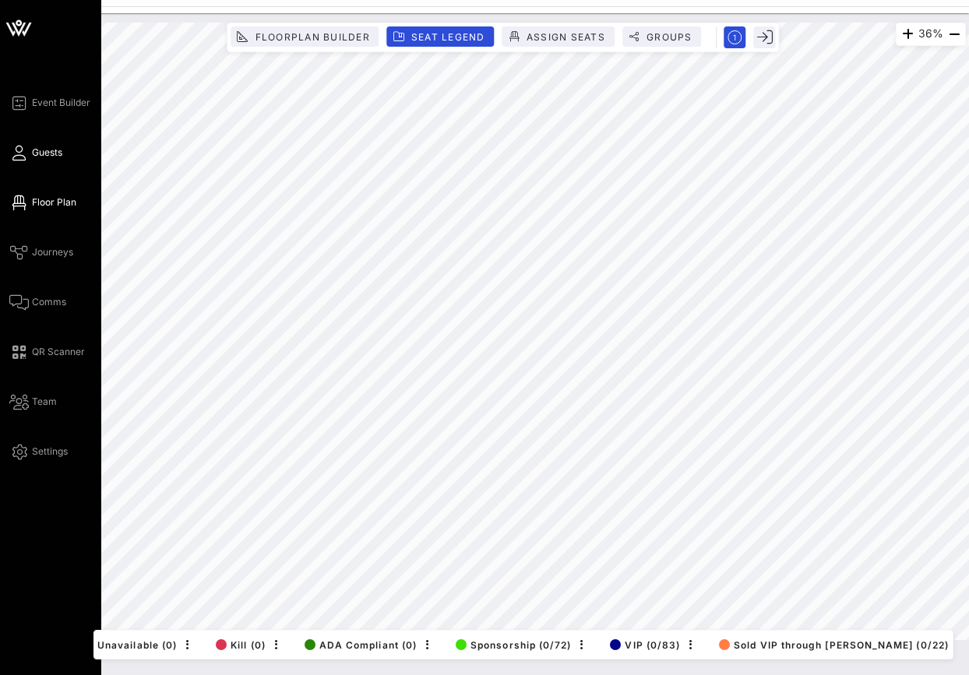
click at [23, 154] on icon at bounding box center [18, 153] width 19 height 2
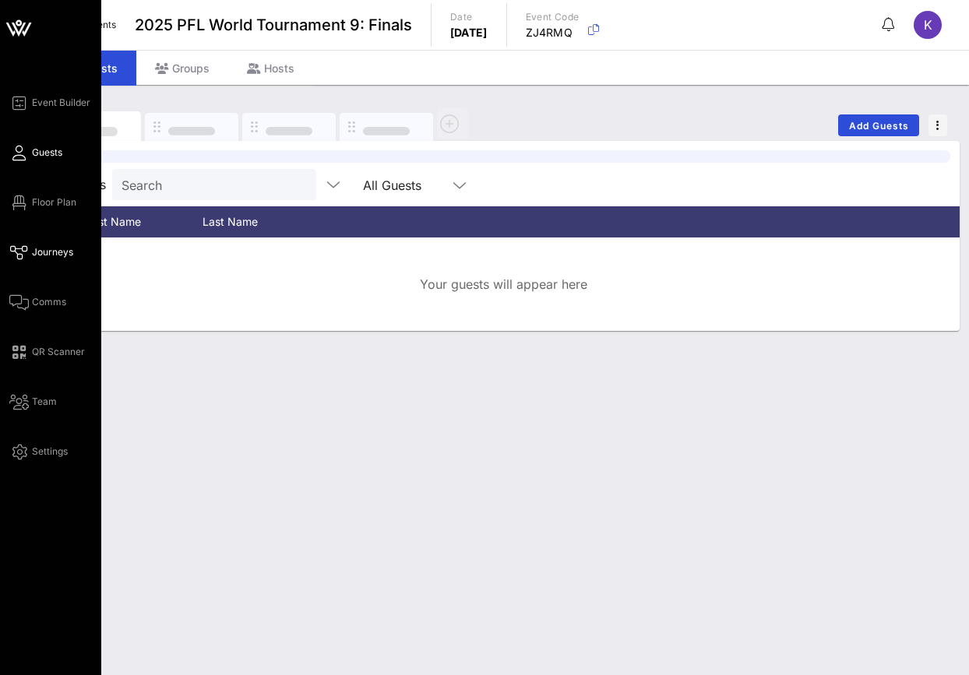
click at [26, 251] on icon at bounding box center [18, 252] width 19 height 2
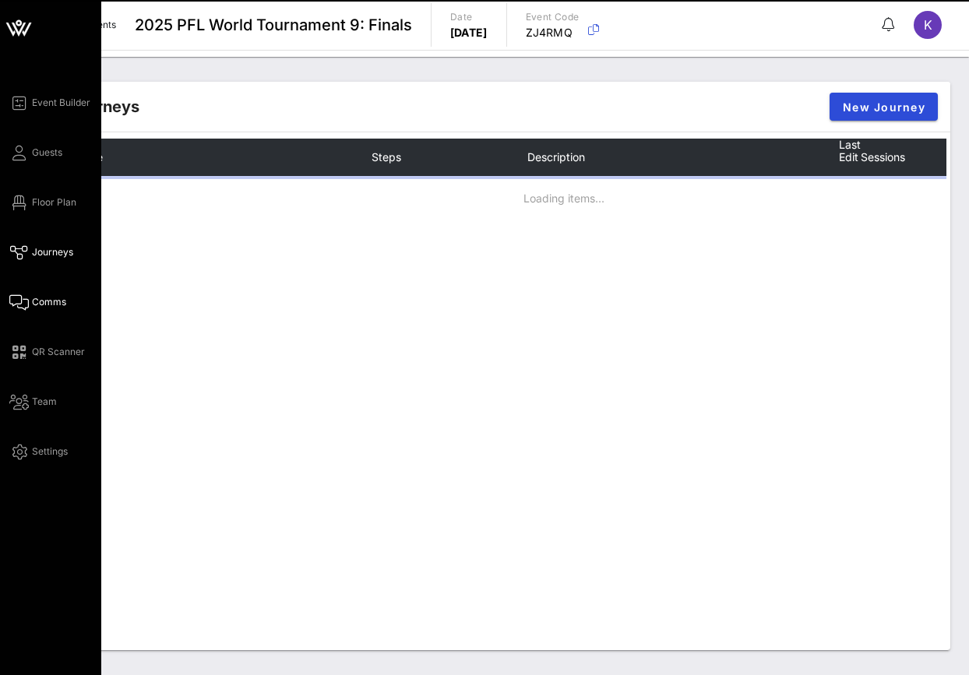
click at [44, 308] on span "Comms" at bounding box center [49, 302] width 34 height 14
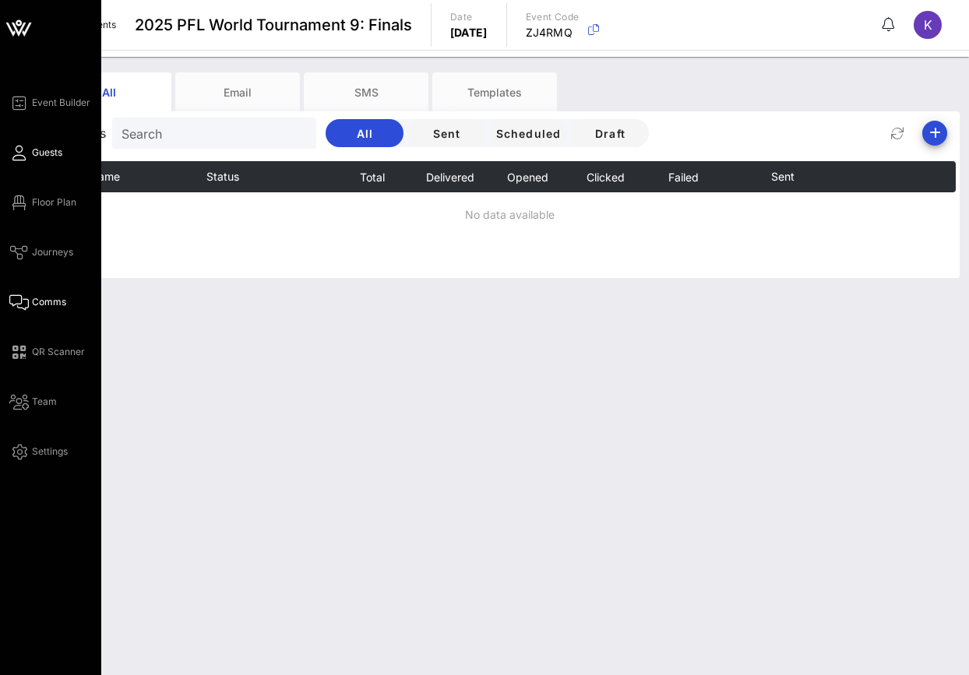
click at [19, 154] on icon at bounding box center [18, 153] width 19 height 2
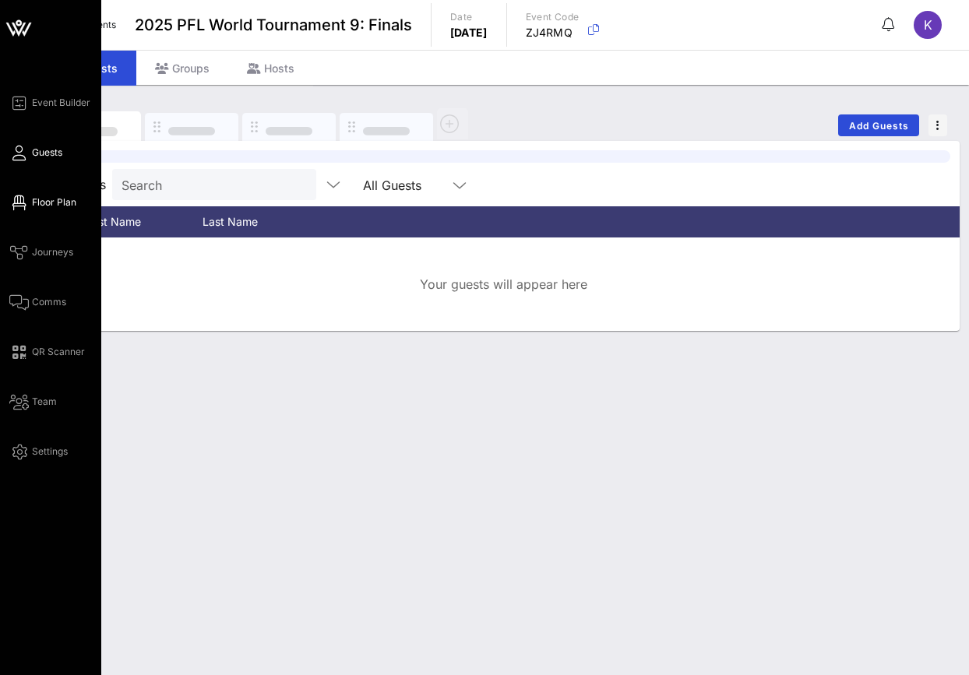
click at [40, 202] on span "Floor Plan" at bounding box center [54, 202] width 44 height 14
